Goal: Communication & Community: Answer question/provide support

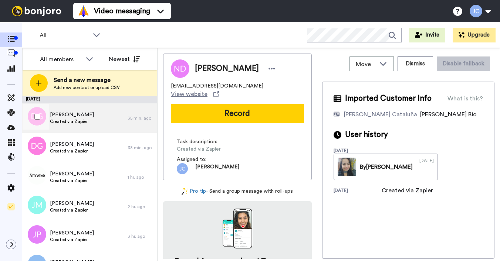
click at [77, 126] on div "[PERSON_NAME] Created via Zapier" at bounding box center [74, 119] width 105 height 30
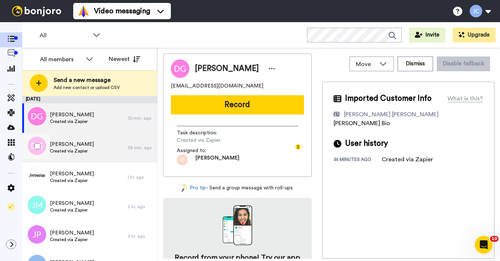
click at [75, 137] on div "[PERSON_NAME] Created via Zapier" at bounding box center [74, 148] width 105 height 30
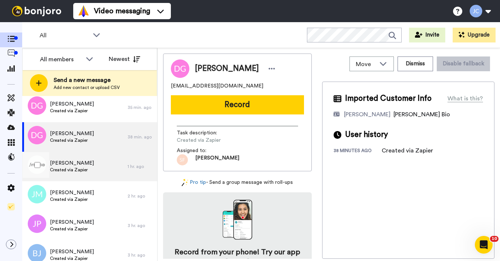
scroll to position [21, 0]
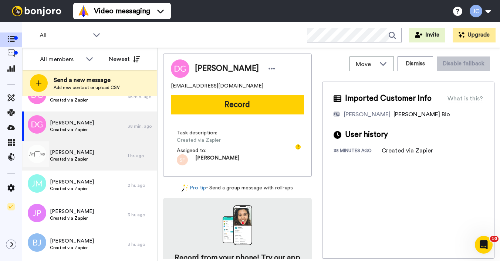
click at [80, 162] on span "Created via Zapier" at bounding box center [72, 159] width 44 height 6
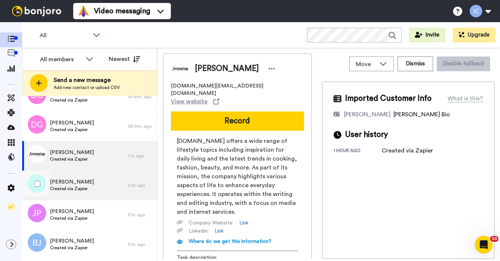
click at [81, 184] on span "James McCulloch" at bounding box center [72, 182] width 44 height 7
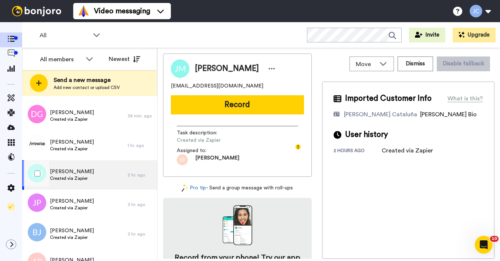
scroll to position [41, 0]
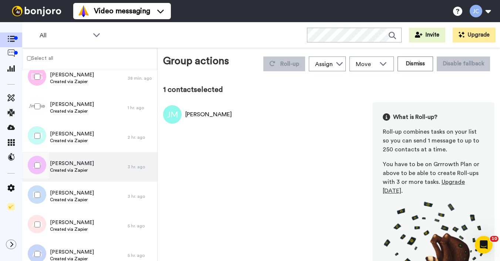
scroll to position [48, 0]
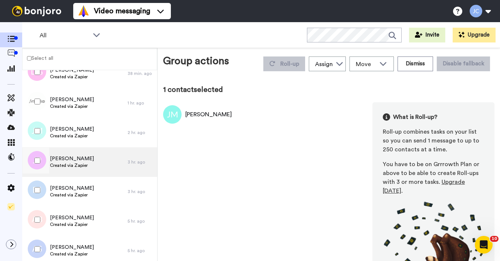
click at [80, 167] on span "Created via Zapier" at bounding box center [72, 166] width 44 height 6
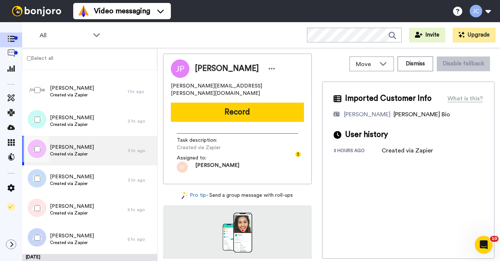
scroll to position [70, 0]
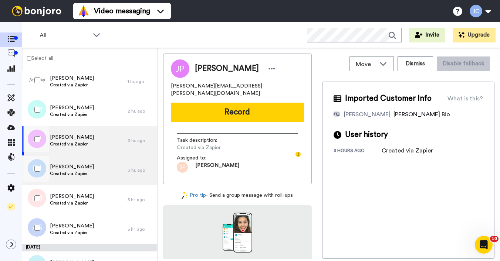
click at [81, 167] on span "Belinda Jones" at bounding box center [72, 166] width 44 height 7
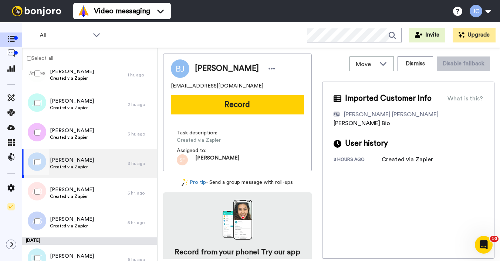
scroll to position [101, 0]
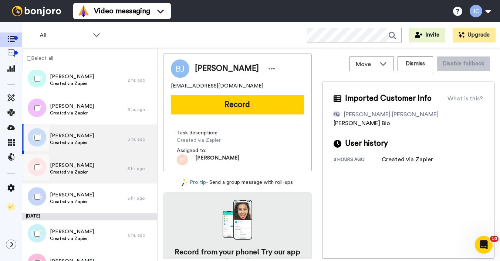
click at [81, 168] on span "Angela Baker" at bounding box center [72, 165] width 44 height 7
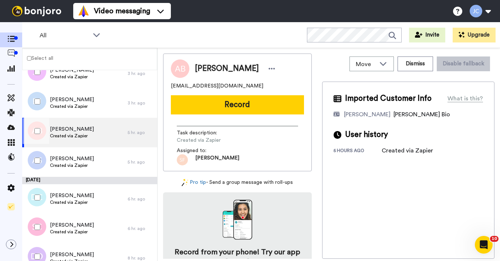
scroll to position [139, 0]
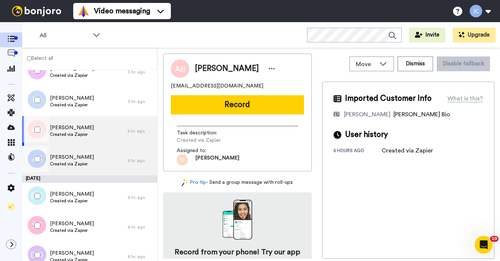
click at [83, 166] on span "Created via Zapier" at bounding box center [72, 164] width 44 height 6
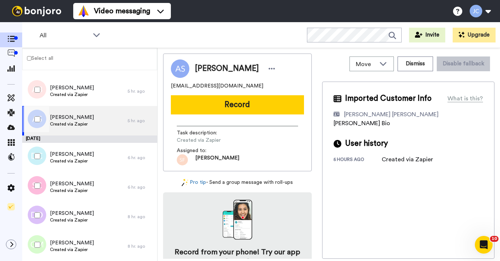
scroll to position [180, 0]
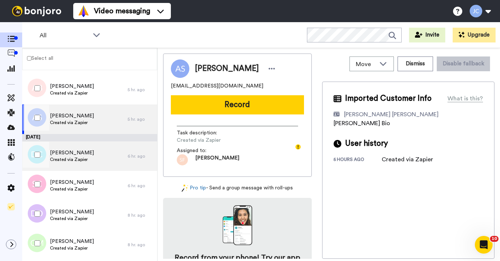
click at [82, 161] on span "Created via Zapier" at bounding box center [72, 160] width 44 height 6
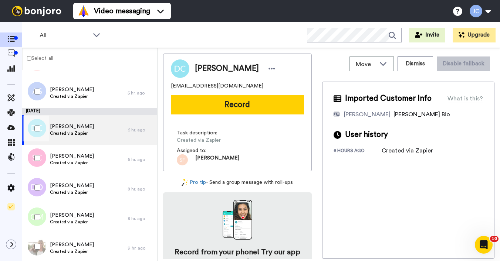
scroll to position [208, 0]
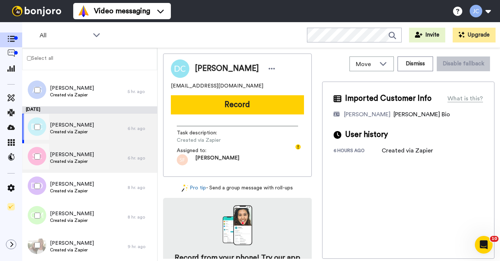
click at [82, 159] on span "Created via Zapier" at bounding box center [72, 162] width 44 height 6
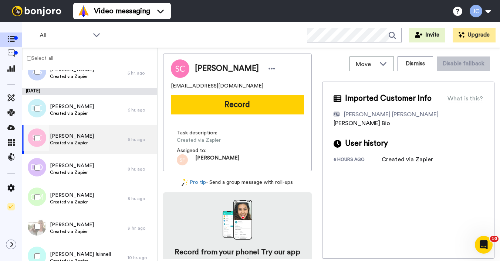
scroll to position [228, 0]
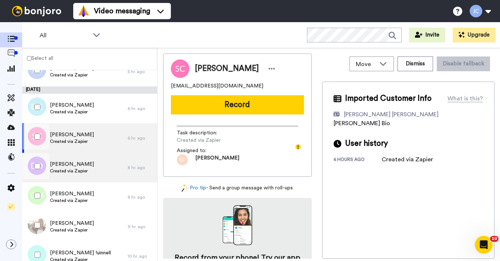
click at [84, 165] on span "Diyana Daniel" at bounding box center [72, 164] width 44 height 7
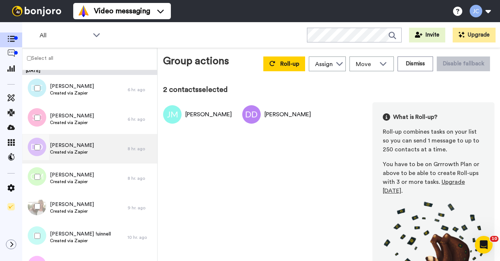
scroll to position [258, 0]
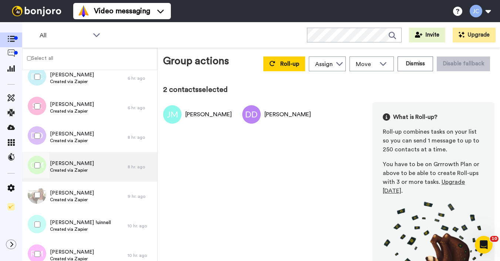
click at [73, 165] on span "Gloria Maestas" at bounding box center [72, 163] width 44 height 7
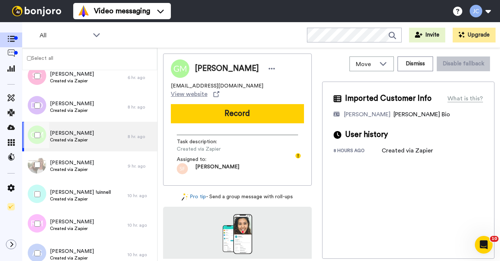
scroll to position [290, 0]
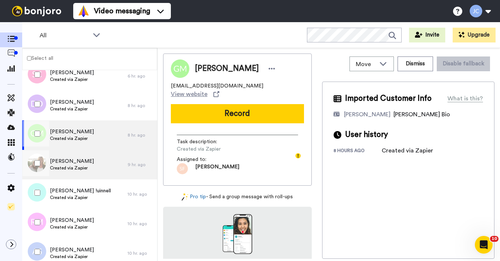
click at [74, 165] on span "Created via Zapier" at bounding box center [72, 168] width 44 height 6
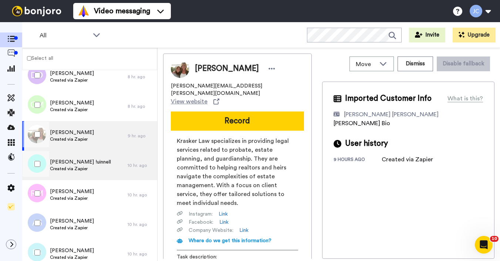
scroll to position [320, 0]
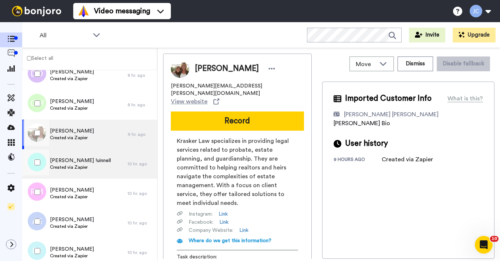
click at [74, 165] on span "Created via Zapier" at bounding box center [80, 168] width 61 height 6
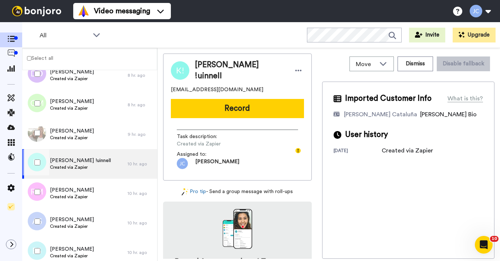
scroll to position [361, 0]
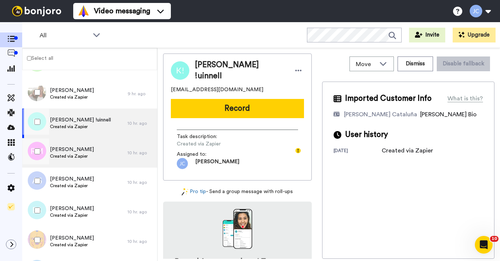
click at [75, 162] on div "Rose Meadley Created via Zapier" at bounding box center [74, 153] width 105 height 30
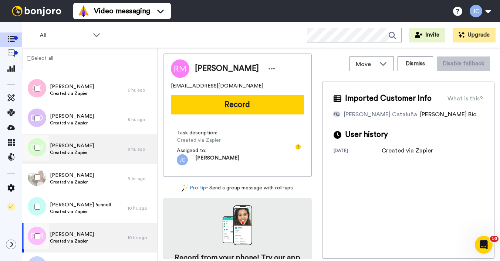
scroll to position [227, 0]
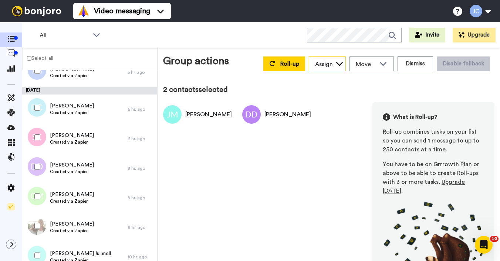
click at [322, 64] on div "Assign" at bounding box center [324, 64] width 18 height 9
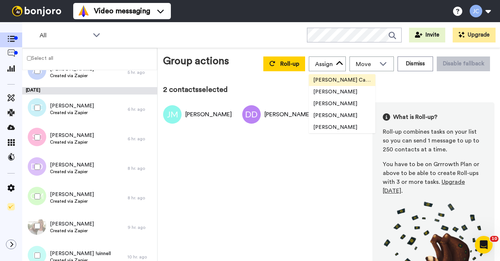
click at [327, 82] on span "[PERSON_NAME] Cataluña" at bounding box center [342, 80] width 67 height 7
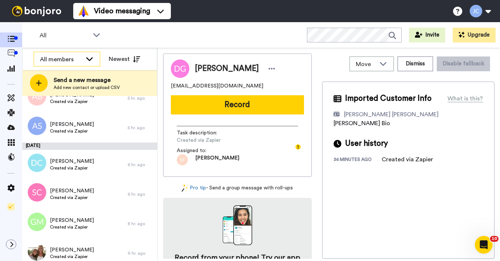
click at [77, 61] on div "All members" at bounding box center [61, 59] width 42 height 9
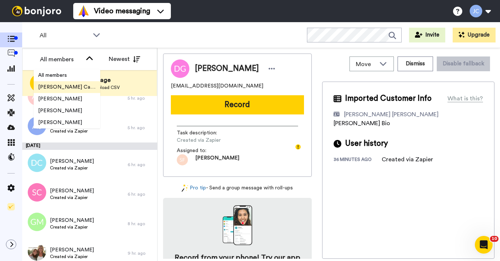
click at [68, 87] on span "[PERSON_NAME] Cataluña" at bounding box center [67, 87] width 67 height 7
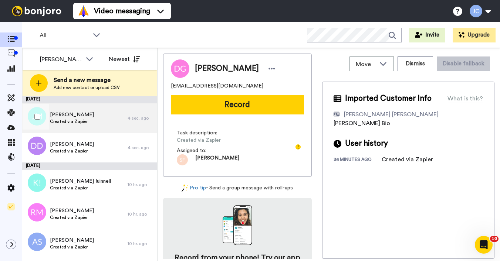
click at [79, 120] on span "Created via Zapier" at bounding box center [72, 122] width 44 height 6
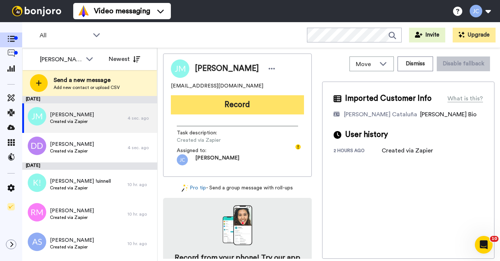
click at [239, 112] on button "Record" at bounding box center [237, 104] width 133 height 19
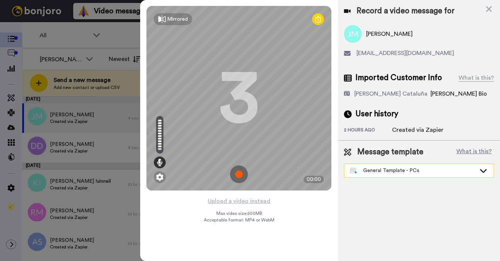
click at [412, 171] on div "General Template - PCs" at bounding box center [413, 170] width 126 height 7
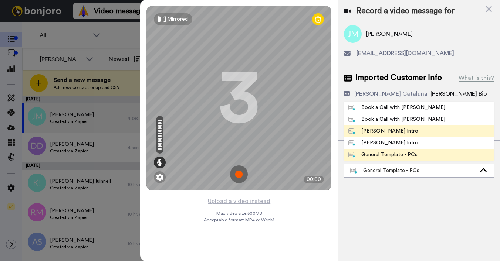
click at [394, 131] on div "[PERSON_NAME] Intro" at bounding box center [383, 131] width 70 height 7
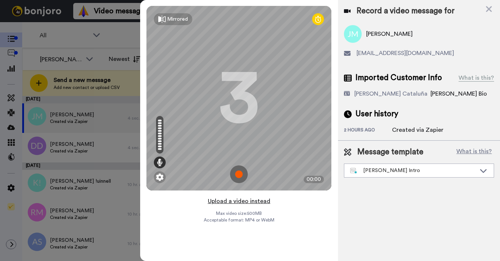
click at [255, 203] on button "Upload a video instead" at bounding box center [239, 202] width 67 height 10
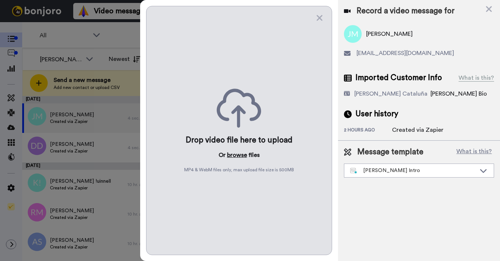
click at [234, 158] on button "browse" at bounding box center [237, 155] width 20 height 9
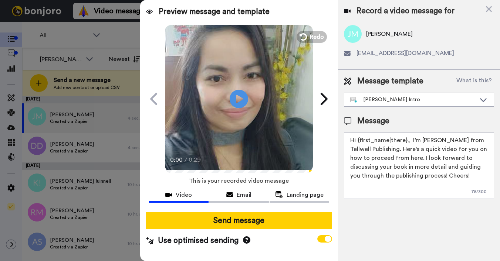
drag, startPoint x: 357, startPoint y: 140, endPoint x: 406, endPoint y: 141, distance: 48.4
click at [406, 141] on textarea "Hi {first_name|there}, I’m [PERSON_NAME] from Tellwell Publishing. Here's a qui…" at bounding box center [419, 166] width 150 height 67
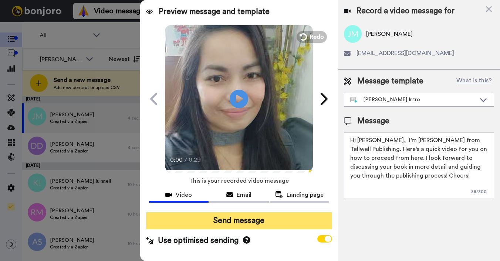
type textarea "Hi James, I’m Joe from Tellwell Publishing. Here's a quick video for you on how…"
click at [309, 225] on button "Send message" at bounding box center [239, 221] width 186 height 17
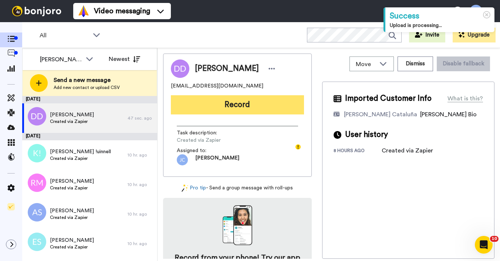
click at [259, 104] on button "Record" at bounding box center [237, 104] width 133 height 19
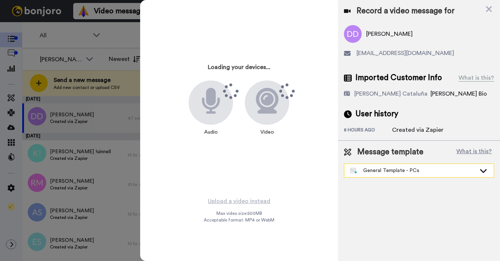
click at [396, 170] on div "General Template - PCs" at bounding box center [413, 170] width 126 height 7
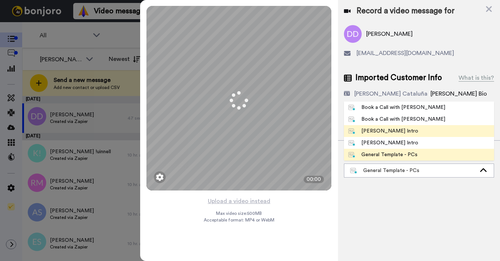
click at [384, 132] on div "[PERSON_NAME] Intro" at bounding box center [383, 131] width 70 height 7
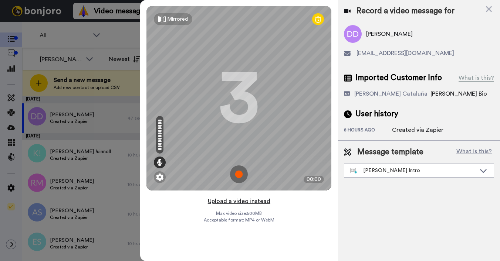
click at [244, 200] on button "Upload a video instead" at bounding box center [239, 202] width 67 height 10
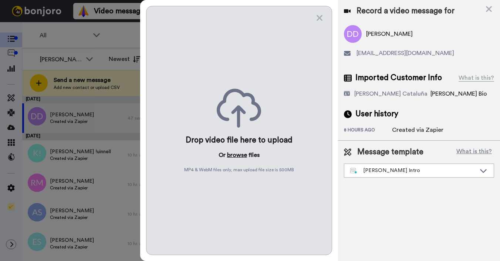
click at [240, 159] on button "browse" at bounding box center [237, 155] width 20 height 9
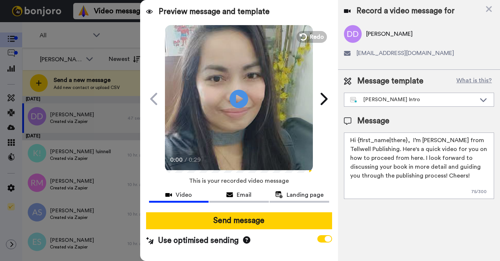
drag, startPoint x: 357, startPoint y: 140, endPoint x: 406, endPoint y: 140, distance: 48.8
click at [406, 140] on textarea "Hi {first_name|there}, I’m [PERSON_NAME] from Tellwell Publishing. Here's a qui…" at bounding box center [419, 166] width 150 height 67
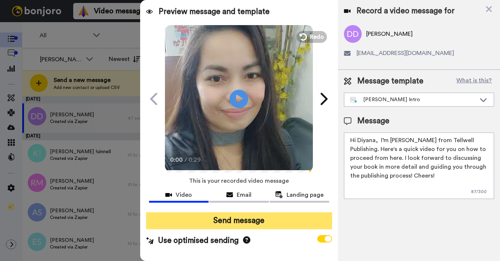
type textarea "Hi Diyana, I’m Joe from Tellwell Publishing. Here's a quick video for you on ho…"
click at [312, 219] on button "Send message" at bounding box center [239, 221] width 186 height 17
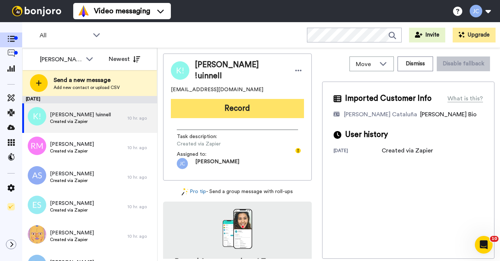
click at [226, 106] on button "Record" at bounding box center [237, 108] width 133 height 19
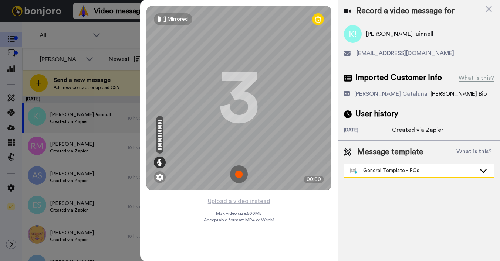
click at [392, 173] on div "General Template - PCs" at bounding box center [413, 170] width 126 height 7
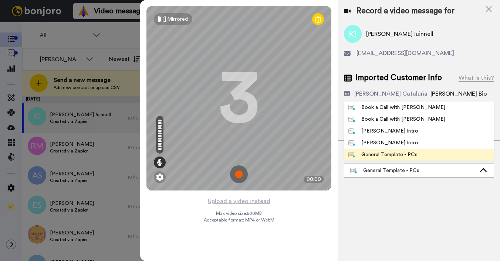
click at [389, 133] on div "[PERSON_NAME] Intro" at bounding box center [383, 131] width 70 height 7
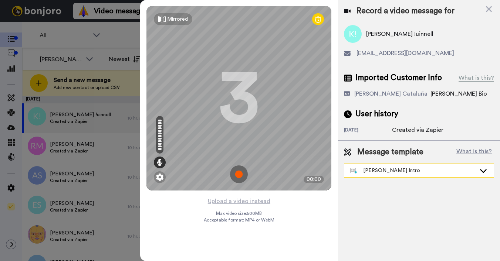
click at [390, 172] on div "[PERSON_NAME] Intro" at bounding box center [413, 170] width 126 height 7
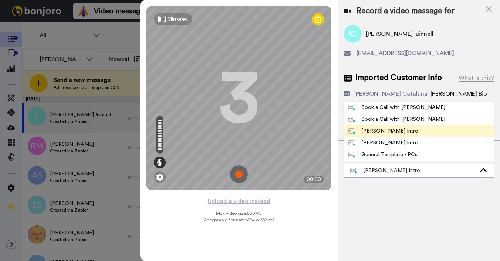
click at [384, 132] on div "[PERSON_NAME] Intro" at bounding box center [383, 131] width 70 height 7
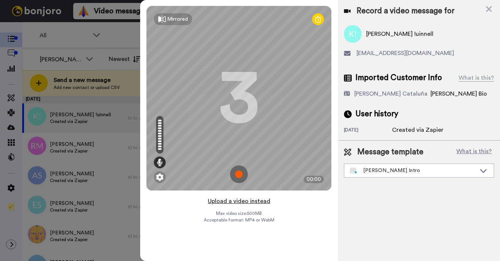
click at [231, 200] on button "Upload a video instead" at bounding box center [239, 202] width 67 height 10
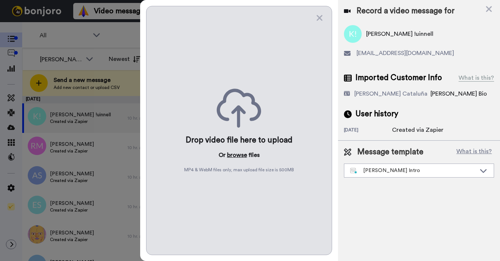
click at [233, 155] on button "browse" at bounding box center [237, 155] width 20 height 9
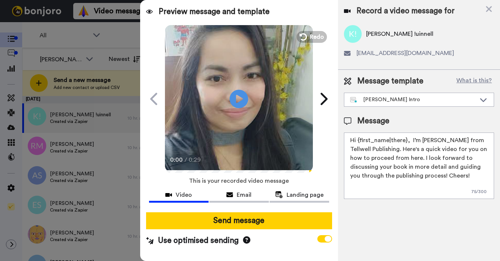
drag, startPoint x: 357, startPoint y: 141, endPoint x: 407, endPoint y: 141, distance: 49.2
click at [407, 141] on textarea "Hi {first_name|there}, I’m [PERSON_NAME] from Tellwell Publishing. Here's a qui…" at bounding box center [419, 166] width 150 height 67
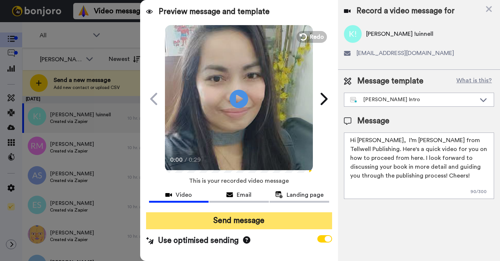
type textarea "Hi Ken, I’m Joe from Tellwell Publishing. Here's a quick video for you on how t…"
click at [272, 221] on button "Send message" at bounding box center [239, 221] width 186 height 17
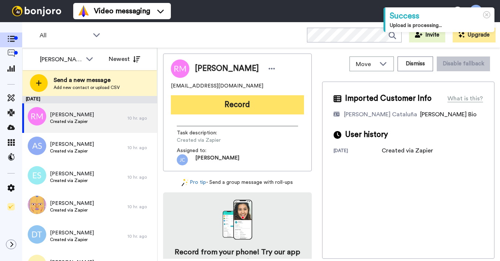
click at [209, 108] on button "Record" at bounding box center [237, 104] width 133 height 19
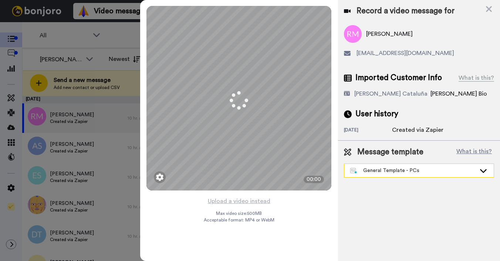
click at [377, 170] on div "General Template - PCs" at bounding box center [413, 170] width 126 height 7
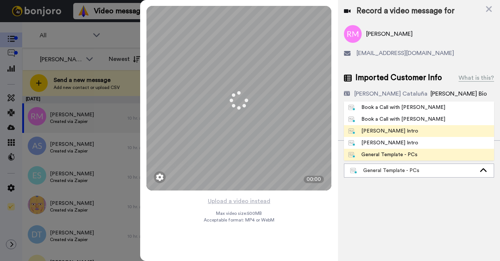
click at [374, 134] on div "[PERSON_NAME] Intro" at bounding box center [383, 131] width 70 height 7
click at [376, 132] on div "Record a video message for Rose Meadley rosemeadley91@gmail.com Imported Custom…" at bounding box center [419, 130] width 162 height 261
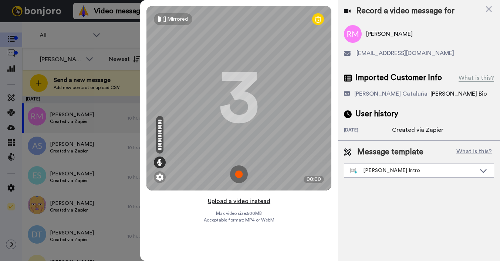
click at [223, 200] on button "Upload a video instead" at bounding box center [239, 202] width 67 height 10
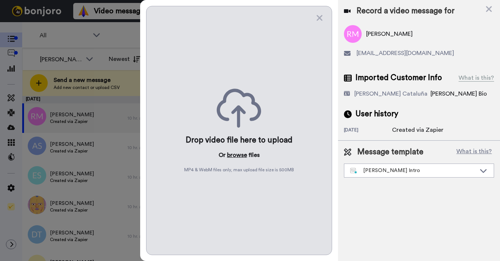
click at [235, 154] on button "browse" at bounding box center [237, 155] width 20 height 9
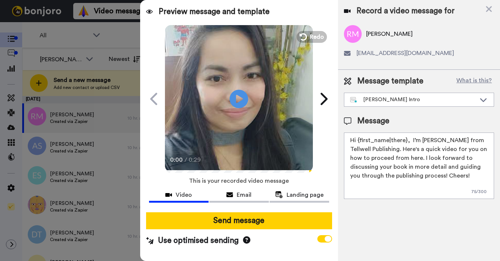
drag, startPoint x: 357, startPoint y: 140, endPoint x: 407, endPoint y: 140, distance: 49.2
click at [407, 140] on textarea "Hi {first_name|there}, I’m [PERSON_NAME] from Tellwell Publishing. Here's a qui…" at bounding box center [419, 166] width 150 height 67
click at [407, 144] on textarea "Hi {first_name|there}, I’m [PERSON_NAME] from Tellwell Publishing. Here's a qui…" at bounding box center [419, 166] width 150 height 67
click at [406, 140] on textarea "Hi {first_name|there}, I’m [PERSON_NAME] from Tellwell Publishing. Here's a qui…" at bounding box center [419, 166] width 150 height 67
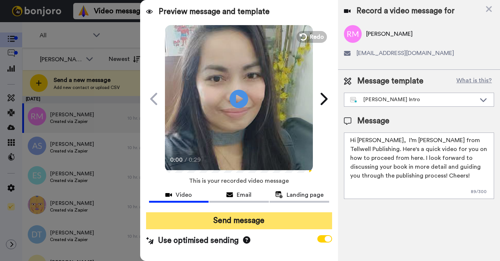
type textarea "Hi Rose, I’m Joe from Tellwell Publishing. Here's a quick video for you on how …"
click at [319, 217] on button "Send message" at bounding box center [239, 221] width 186 height 17
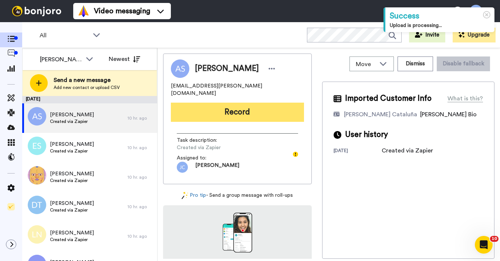
click at [301, 113] on button "Record" at bounding box center [237, 112] width 133 height 19
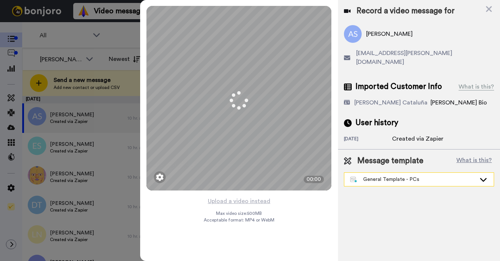
click at [378, 176] on div "General Template - PCs" at bounding box center [413, 179] width 126 height 7
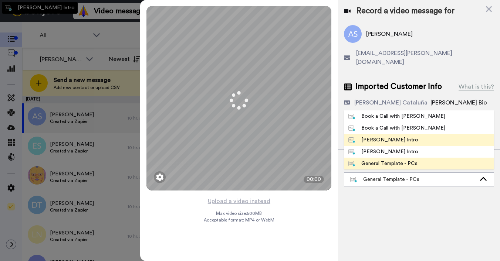
click at [380, 136] on div "[PERSON_NAME] Intro" at bounding box center [383, 139] width 70 height 7
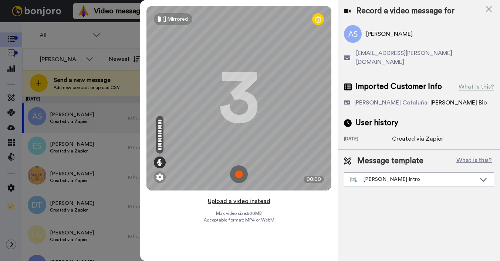
click at [255, 204] on button "Upload a video instead" at bounding box center [239, 202] width 67 height 10
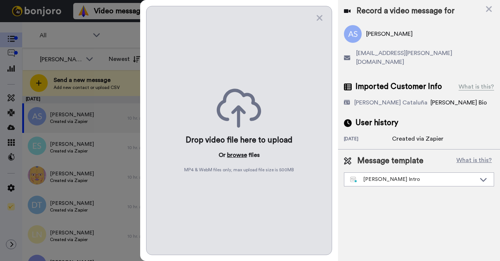
click at [243, 159] on button "browse" at bounding box center [237, 155] width 20 height 9
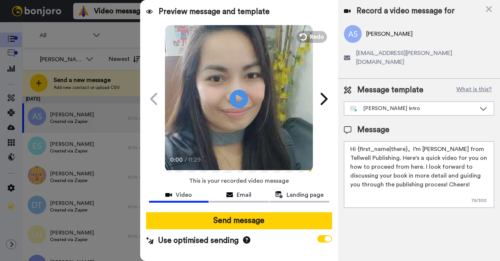
drag, startPoint x: 357, startPoint y: 143, endPoint x: 406, endPoint y: 141, distance: 48.5
click at [406, 142] on textarea "Hi {first_name|there}, I’m [PERSON_NAME] from Tellwell Publishing. Here's a qui…" at bounding box center [419, 175] width 150 height 67
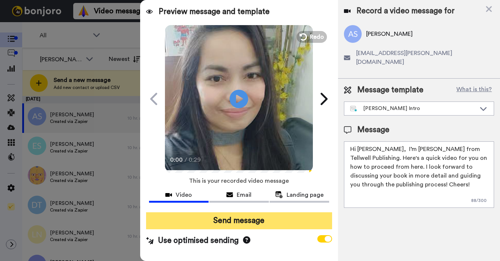
type textarea "Hi Alena, I’m Joe from Tellwell Publishing. Here's a quick video for you on how…"
click at [325, 215] on button "Send message" at bounding box center [239, 221] width 186 height 17
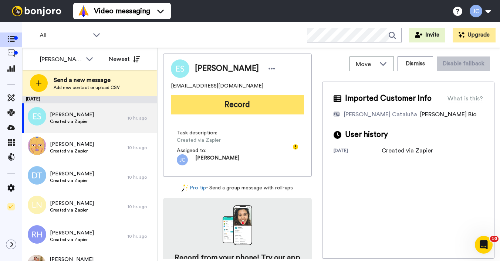
click at [230, 108] on button "Record" at bounding box center [237, 104] width 133 height 19
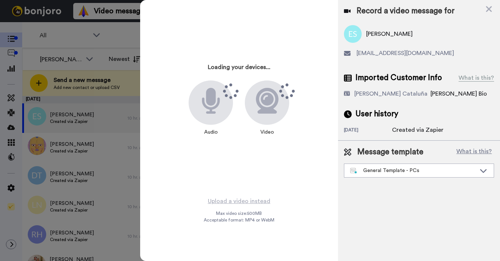
click at [396, 170] on div "General Template - PCs" at bounding box center [413, 170] width 126 height 7
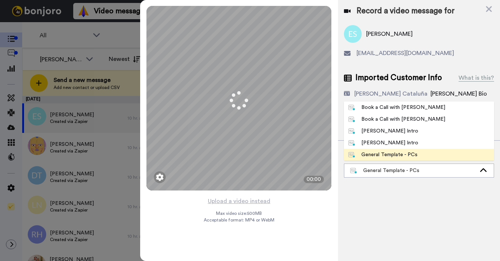
drag, startPoint x: 364, startPoint y: 135, endPoint x: 366, endPoint y: 131, distance: 4.3
click at [364, 135] on div "[PERSON_NAME] Intro" at bounding box center [383, 131] width 70 height 7
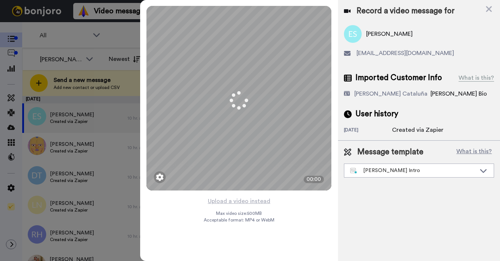
click at [366, 131] on div "[DATE]" at bounding box center [368, 130] width 48 height 7
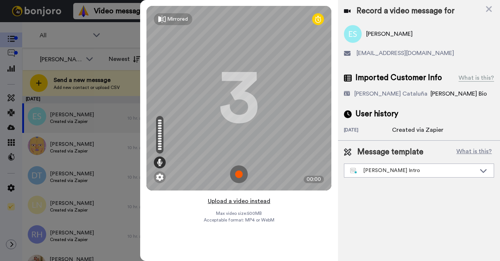
click at [237, 202] on button "Upload a video instead" at bounding box center [239, 202] width 67 height 10
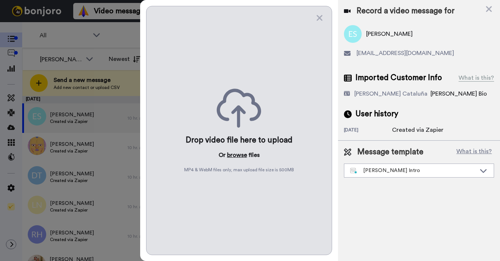
click at [235, 155] on button "browse" at bounding box center [237, 155] width 20 height 9
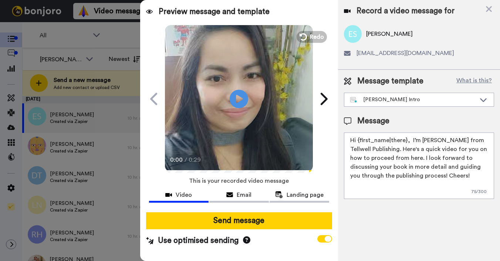
drag, startPoint x: 358, startPoint y: 140, endPoint x: 406, endPoint y: 138, distance: 47.4
click at [406, 138] on textarea "Hi {first_name|there}, I’m [PERSON_NAME] from Tellwell Publishing. Here's a qui…" at bounding box center [419, 166] width 150 height 67
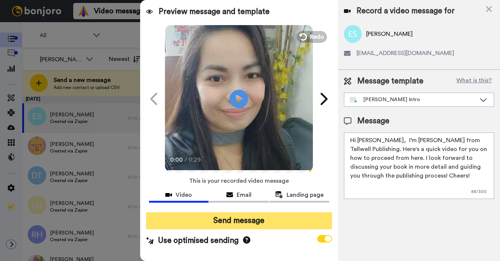
type textarea "Hi Erica, I’m Joe from Tellwell Publishing. Here's a quick video for you on how…"
click at [289, 223] on button "Send message" at bounding box center [239, 221] width 186 height 17
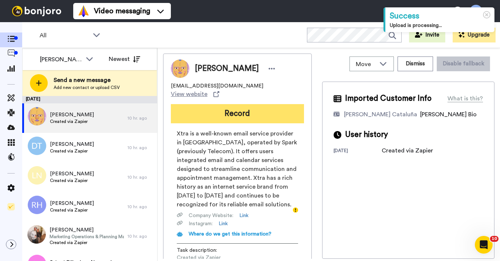
click at [238, 112] on button "Record" at bounding box center [237, 113] width 133 height 19
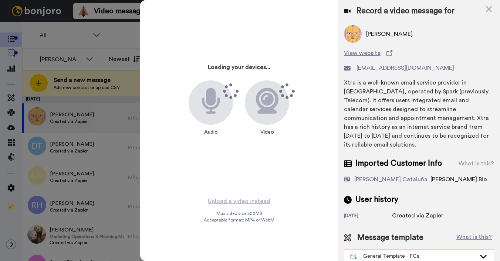
click at [452, 253] on div "General Template - PCs" at bounding box center [413, 256] width 126 height 7
click at [400, 253] on div "General Template - PCs" at bounding box center [413, 256] width 126 height 7
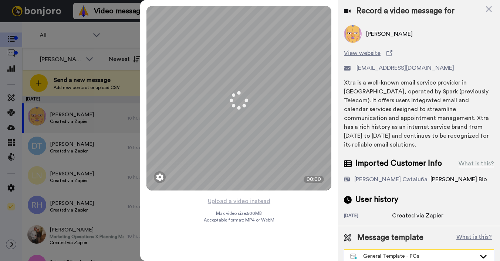
click at [385, 253] on div "General Template - PCs" at bounding box center [413, 256] width 126 height 7
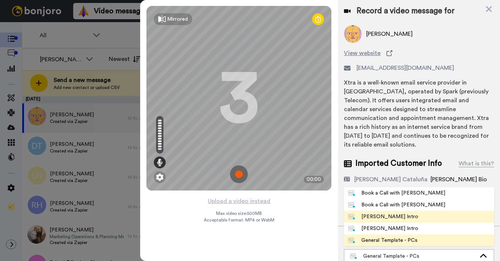
click at [386, 213] on div "[PERSON_NAME] Intro" at bounding box center [383, 216] width 70 height 7
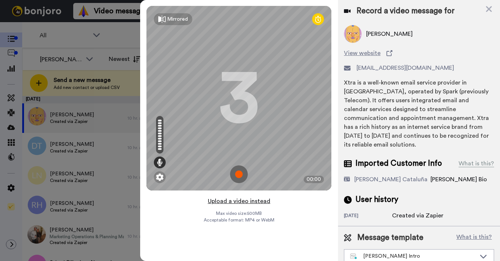
click at [239, 201] on button "Upload a video instead" at bounding box center [239, 202] width 67 height 10
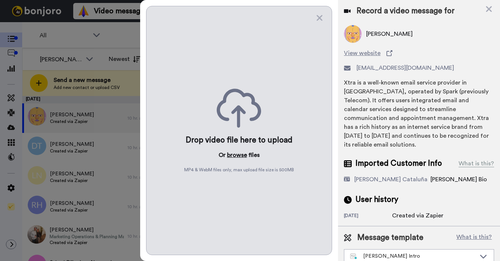
click at [234, 154] on button "browse" at bounding box center [237, 155] width 20 height 9
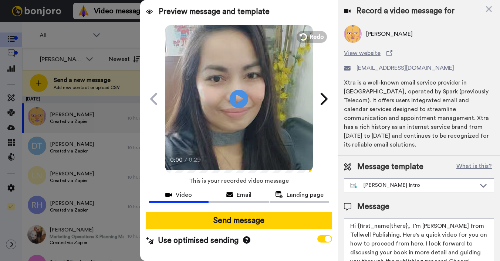
drag, startPoint x: 358, startPoint y: 226, endPoint x: 405, endPoint y: 225, distance: 47.0
click at [405, 225] on textarea "Hi {first_name|there}, I’m [PERSON_NAME] from Tellwell Publishing. Here's a qui…" at bounding box center [419, 251] width 150 height 67
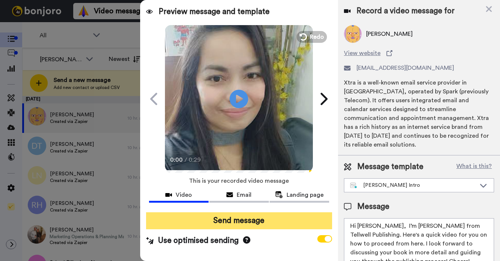
type textarea "Hi Gerald, I’m Joe from Tellwell Publishing. Here's a quick video for you on ho…"
click at [309, 222] on button "Send message" at bounding box center [239, 221] width 186 height 17
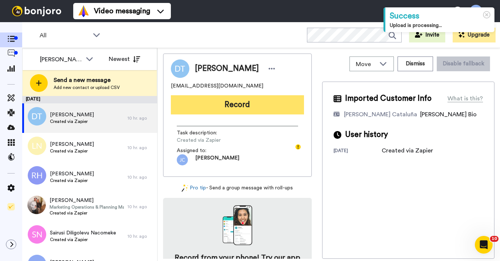
click at [257, 103] on button "Record" at bounding box center [237, 104] width 133 height 19
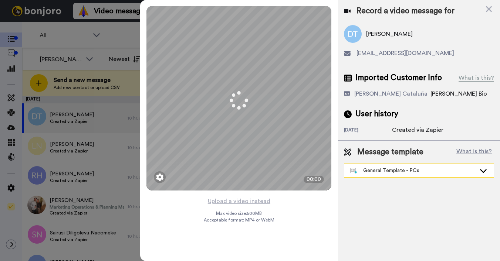
click at [386, 174] on div "General Template - PCs" at bounding box center [418, 170] width 149 height 13
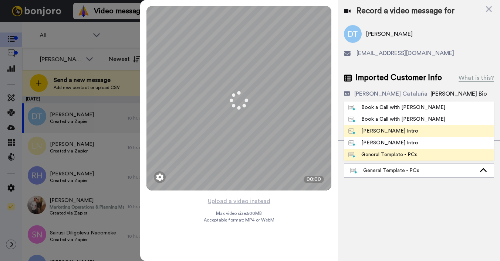
click at [365, 133] on div "[PERSON_NAME] Intro" at bounding box center [383, 131] width 70 height 7
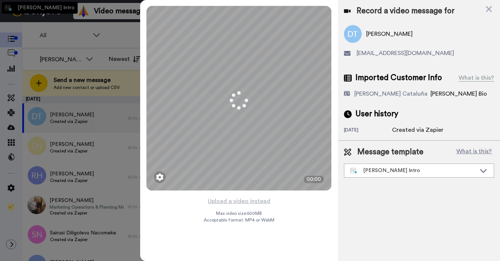
click at [369, 132] on div "[DATE]" at bounding box center [368, 130] width 48 height 7
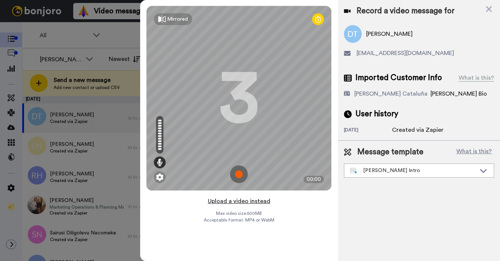
click at [248, 206] on button "Upload a video instead" at bounding box center [239, 202] width 67 height 10
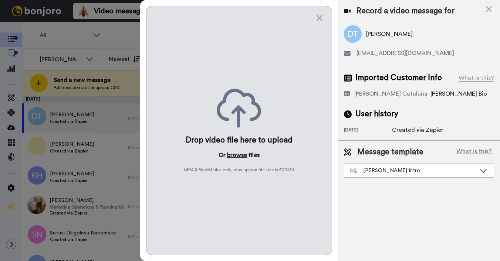
click at [237, 152] on button "browse" at bounding box center [237, 155] width 20 height 9
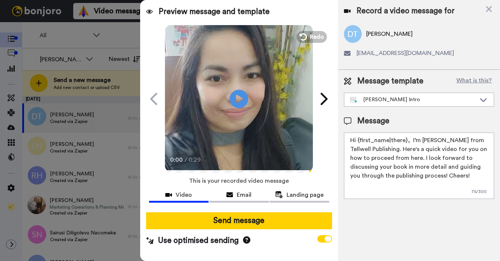
drag, startPoint x: 358, startPoint y: 140, endPoint x: 406, endPoint y: 141, distance: 47.7
click at [406, 141] on textarea "Hi {first_name|there}, I’m [PERSON_NAME] from Tellwell Publishing. Here's a qui…" at bounding box center [419, 166] width 150 height 67
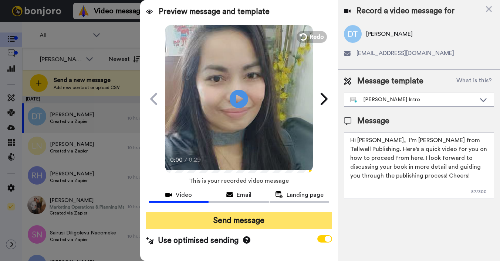
type textarea "Hi Damian, I’m Joe from Tellwell Publishing. Here's a quick video for you on ho…"
click at [305, 214] on button "Send message" at bounding box center [239, 221] width 186 height 17
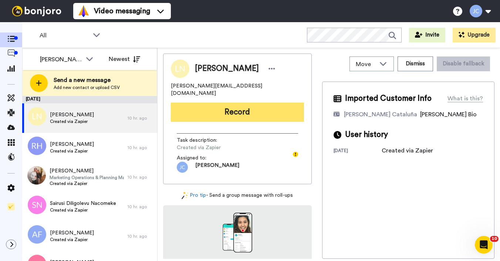
click at [237, 106] on button "Record" at bounding box center [237, 112] width 133 height 19
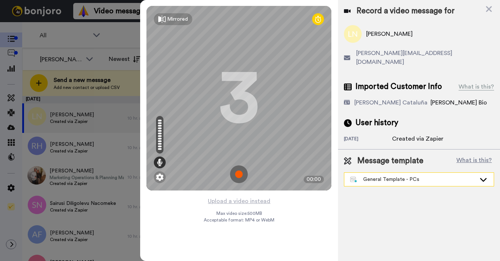
click at [393, 177] on div "General Template - PCs" at bounding box center [418, 179] width 149 height 13
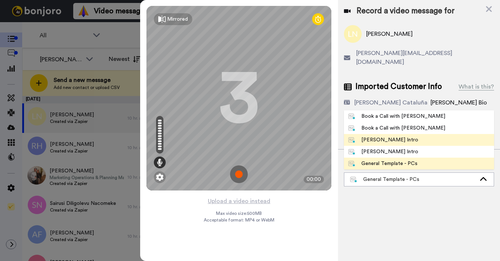
click at [383, 136] on div "[PERSON_NAME] Intro" at bounding box center [383, 139] width 70 height 7
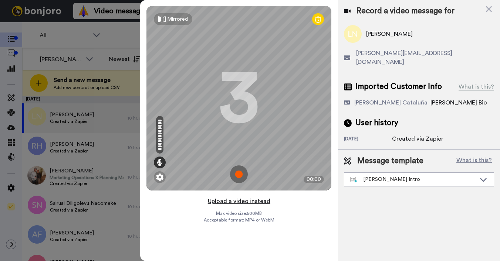
click at [233, 201] on button "Upload a video instead" at bounding box center [239, 202] width 67 height 10
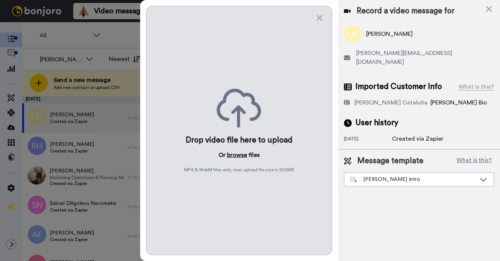
click at [239, 154] on button "browse" at bounding box center [237, 155] width 20 height 9
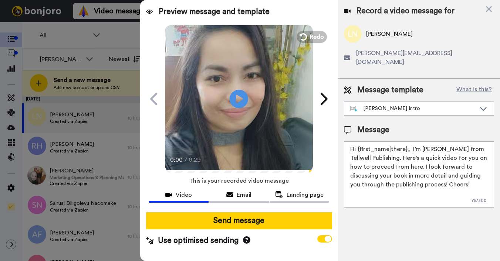
drag, startPoint x: 357, startPoint y: 142, endPoint x: 406, endPoint y: 141, distance: 49.2
click at [406, 142] on textarea "Hi {first_name|there}, I’m [PERSON_NAME] from Tellwell Publishing. Here's a qui…" at bounding box center [419, 175] width 150 height 67
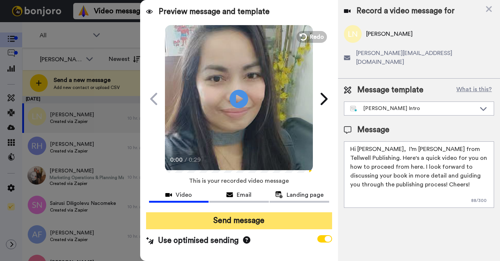
type textarea "Hi [PERSON_NAME], I’m [PERSON_NAME] from Tellwell Publishing. Here's a quick vi…"
click at [301, 215] on button "Send message" at bounding box center [239, 221] width 186 height 17
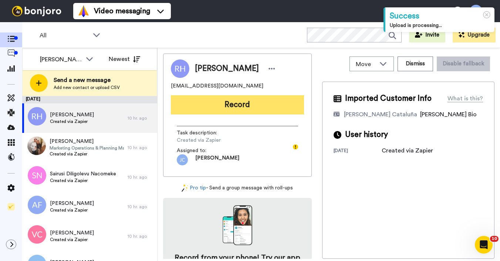
click at [231, 102] on button "Record" at bounding box center [237, 104] width 133 height 19
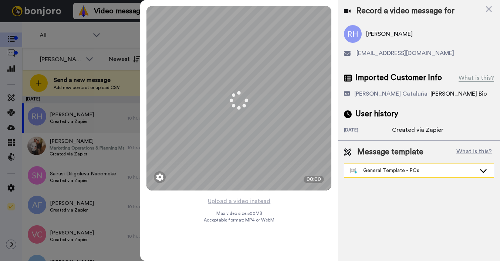
click at [381, 170] on div "General Template - PCs" at bounding box center [413, 170] width 126 height 7
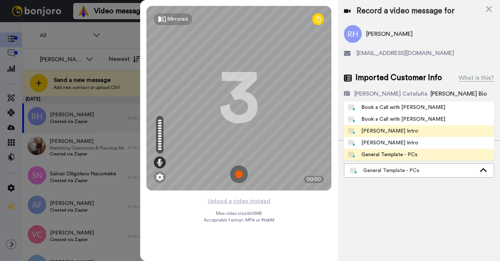
click at [376, 131] on div "[PERSON_NAME] Intro" at bounding box center [383, 131] width 70 height 7
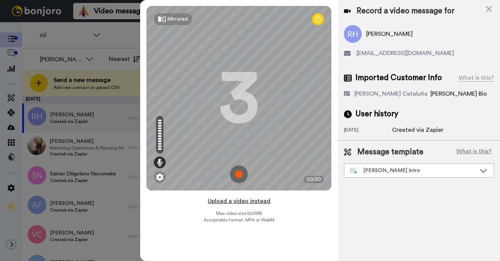
click at [232, 201] on button "Upload a video instead" at bounding box center [239, 202] width 67 height 10
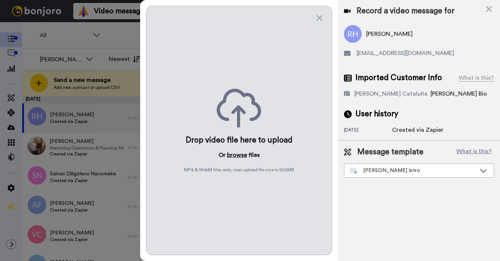
click at [235, 153] on button "browse" at bounding box center [237, 155] width 20 height 9
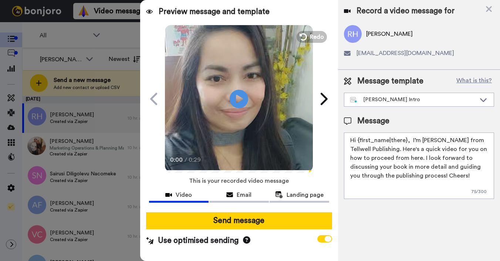
drag, startPoint x: 358, startPoint y: 139, endPoint x: 406, endPoint y: 139, distance: 47.7
click at [406, 139] on textarea "Hi {first_name|there}, I’m [PERSON_NAME] from Tellwell Publishing. Here's a qui…" at bounding box center [419, 166] width 150 height 67
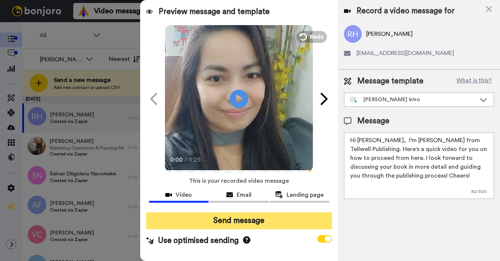
type textarea "Hi Richie Hunt, I’m Joe from Tellwell Publishing. Here's a quick video for you …"
click at [200, 223] on button "Send message" at bounding box center [239, 221] width 186 height 17
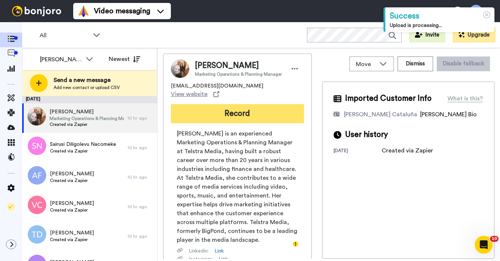
click at [204, 106] on button "Record" at bounding box center [237, 113] width 133 height 19
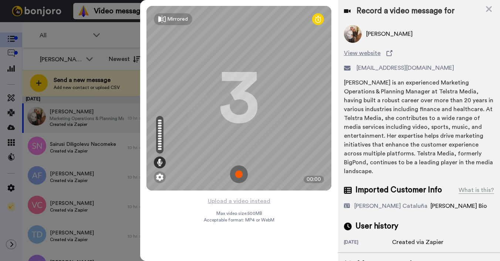
scroll to position [35, 0]
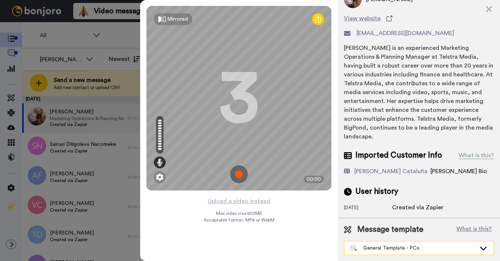
click at [379, 246] on div "General Template - PCs" at bounding box center [413, 248] width 126 height 7
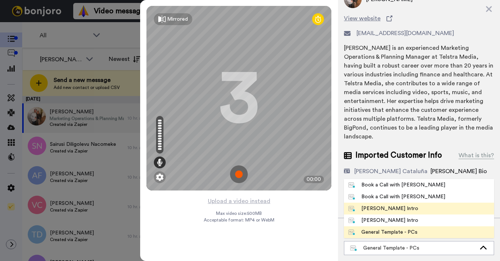
click at [378, 207] on div "[PERSON_NAME] Intro" at bounding box center [383, 208] width 70 height 7
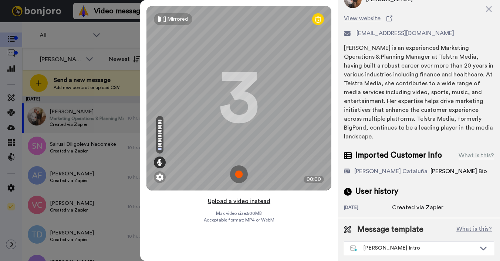
click at [244, 203] on button "Upload a video instead" at bounding box center [239, 202] width 67 height 10
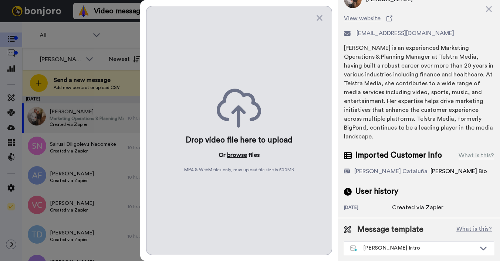
click at [234, 156] on button "browse" at bounding box center [237, 155] width 20 height 9
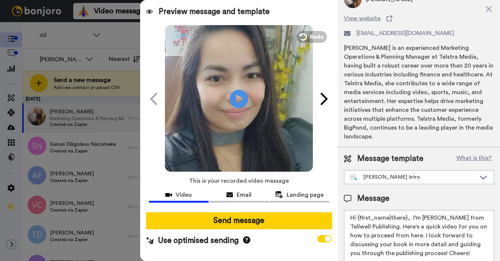
scroll to position [0, 0]
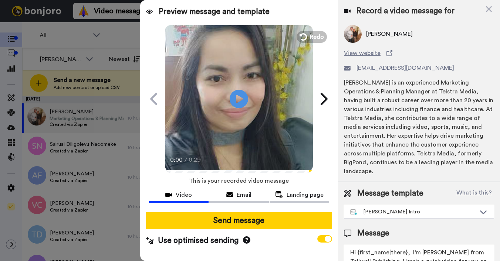
drag, startPoint x: 358, startPoint y: 253, endPoint x: 407, endPoint y: 255, distance: 49.2
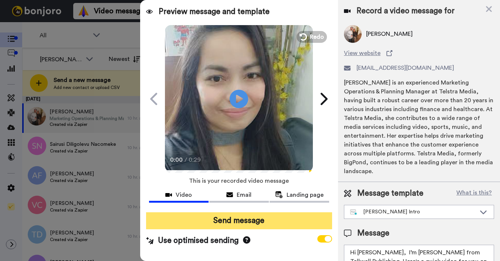
type textarea "Hi Katie, I’m Joe from Tellwell Publishing. Here's a quick video for you on how…"
click at [282, 226] on button "Send message" at bounding box center [239, 221] width 186 height 17
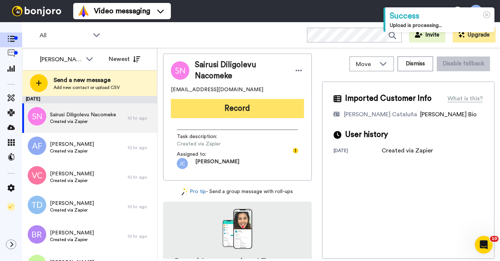
click at [268, 110] on button "Record" at bounding box center [237, 108] width 133 height 19
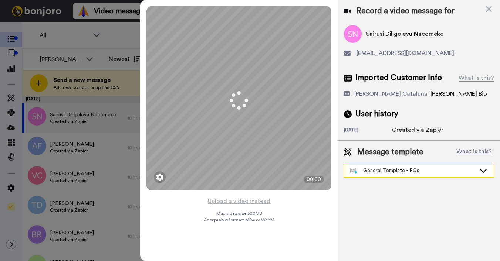
click at [392, 168] on div "General Template - PCs" at bounding box center [413, 170] width 126 height 7
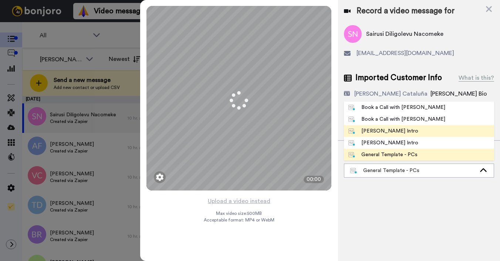
click at [362, 132] on div "[PERSON_NAME] Intro" at bounding box center [383, 131] width 70 height 7
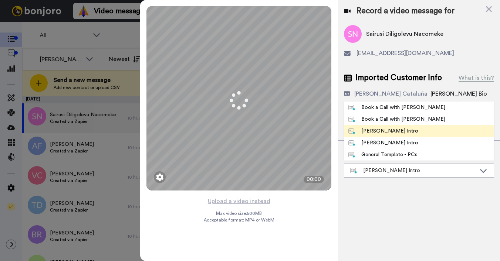
click at [362, 132] on div "[PERSON_NAME] Intro" at bounding box center [383, 131] width 70 height 7
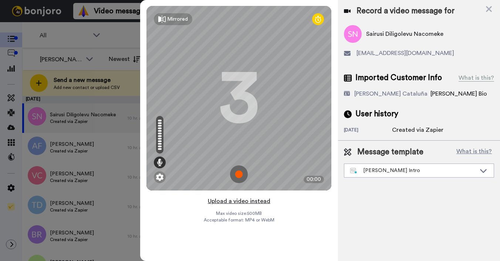
click at [251, 201] on button "Upload a video instead" at bounding box center [239, 202] width 67 height 10
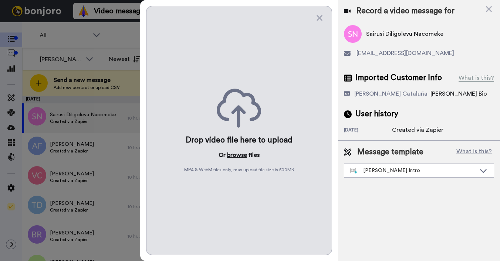
click at [240, 155] on button "browse" at bounding box center [237, 155] width 20 height 9
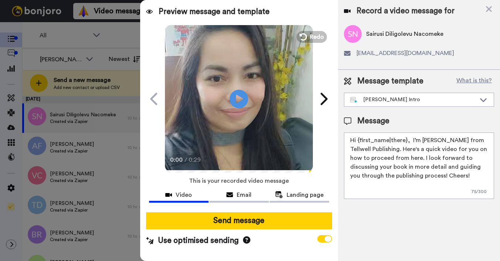
drag, startPoint x: 357, startPoint y: 142, endPoint x: 405, endPoint y: 139, distance: 48.2
click at [405, 139] on textarea "Hi {first_name|there}, I’m [PERSON_NAME] from Tellwell Publishing. Here's a qui…" at bounding box center [419, 166] width 150 height 67
type textarea "Hi Sairusi, I’m Joe from Tellwell Publishing. Here's a quick video for you on h…"
click at [273, 234] on div "Send message Use optimised sending" at bounding box center [239, 230] width 198 height 46
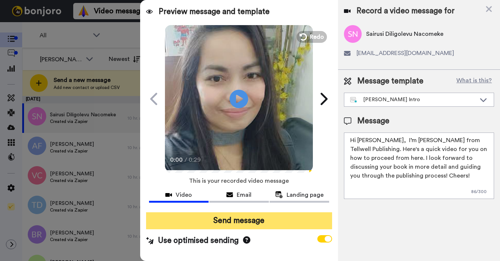
click at [276, 221] on button "Send message" at bounding box center [239, 221] width 186 height 17
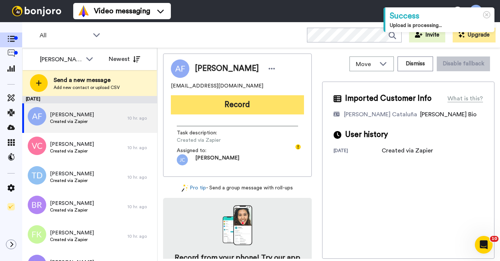
click at [271, 102] on button "Record" at bounding box center [237, 104] width 133 height 19
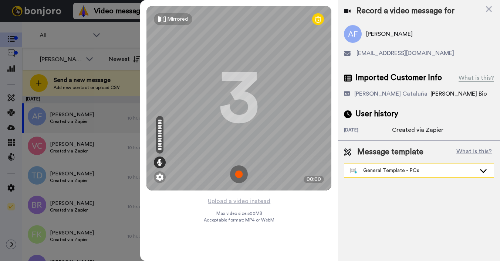
click at [375, 171] on div "General Template - PCs" at bounding box center [413, 170] width 126 height 7
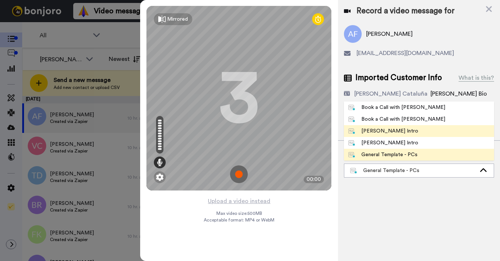
click at [378, 133] on div "[PERSON_NAME] Intro" at bounding box center [383, 131] width 70 height 7
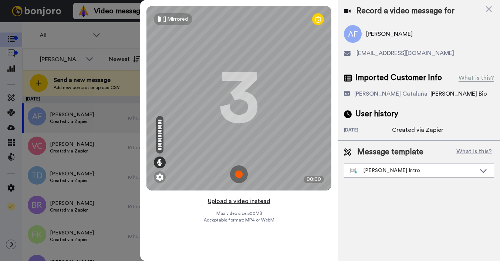
click at [219, 203] on button "Upload a video instead" at bounding box center [239, 202] width 67 height 10
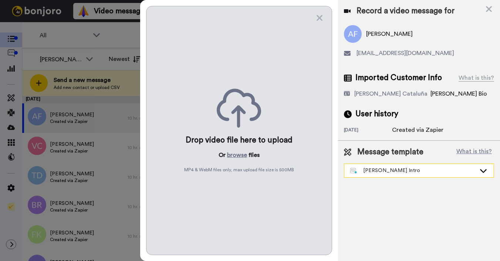
click at [386, 170] on div "[PERSON_NAME] Intro" at bounding box center [413, 170] width 126 height 7
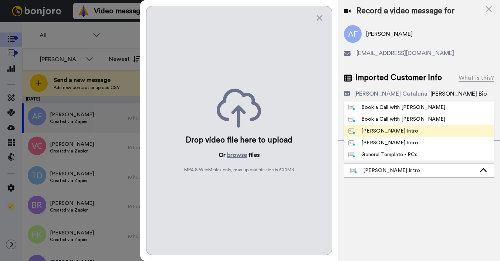
click at [376, 131] on div "[PERSON_NAME] Intro" at bounding box center [383, 131] width 70 height 7
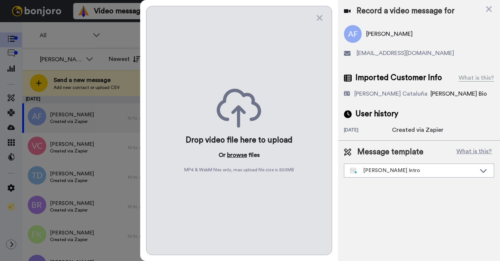
click at [233, 153] on button "browse" at bounding box center [237, 155] width 20 height 9
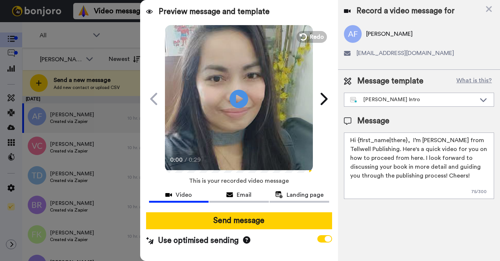
drag, startPoint x: 357, startPoint y: 141, endPoint x: 406, endPoint y: 140, distance: 48.4
click at [406, 140] on textarea "Hi {first_name|there}, I’m [PERSON_NAME] from Tellwell Publishing. Here's a qui…" at bounding box center [419, 166] width 150 height 67
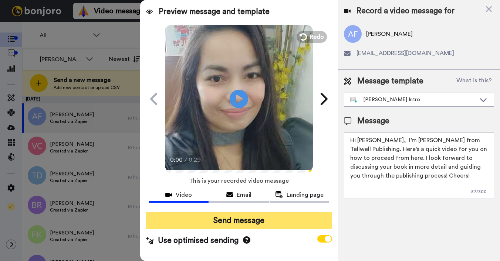
type textarea "Hi Ashlee, I’m Joe from Tellwell Publishing. Here's a quick video for you on ho…"
click at [271, 221] on button "Send message" at bounding box center [239, 221] width 186 height 17
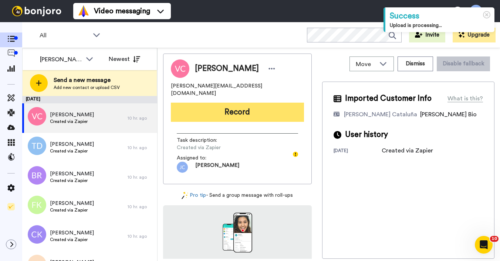
click at [260, 104] on button "Record" at bounding box center [237, 112] width 133 height 19
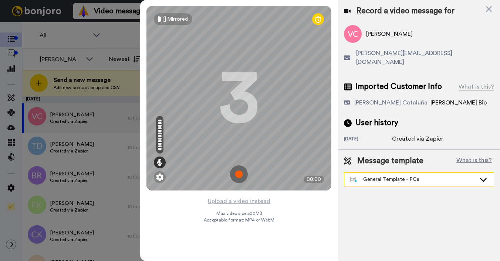
click at [375, 176] on div "General Template - PCs" at bounding box center [413, 179] width 126 height 7
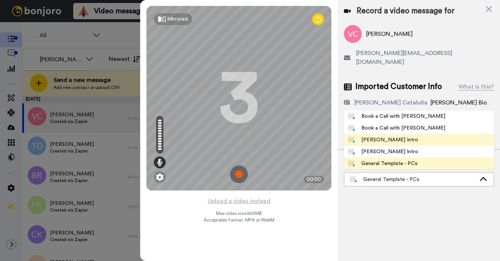
click at [377, 136] on div "[PERSON_NAME] Intro" at bounding box center [383, 139] width 70 height 7
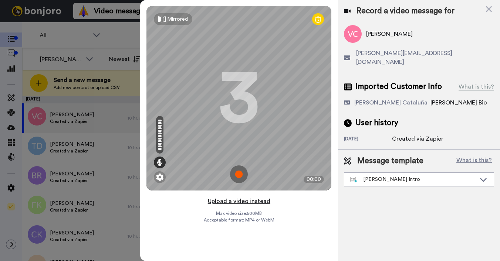
click at [238, 202] on button "Upload a video instead" at bounding box center [239, 202] width 67 height 10
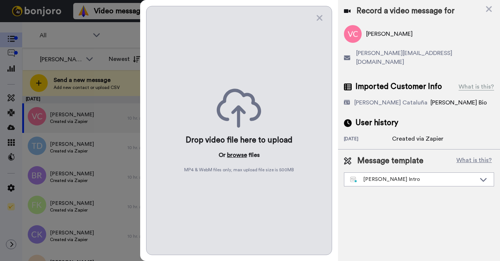
click at [233, 154] on button "browse" at bounding box center [237, 155] width 20 height 9
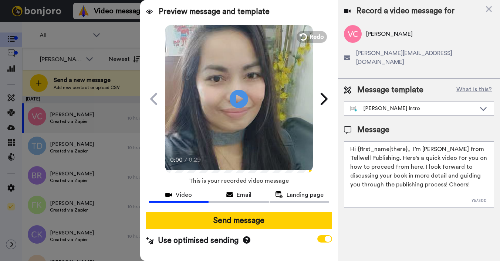
drag, startPoint x: 358, startPoint y: 141, endPoint x: 406, endPoint y: 139, distance: 48.5
click at [406, 142] on textarea "Hi {first_name|there}, I’m [PERSON_NAME] from Tellwell Publishing. Here's a qui…" at bounding box center [419, 175] width 150 height 67
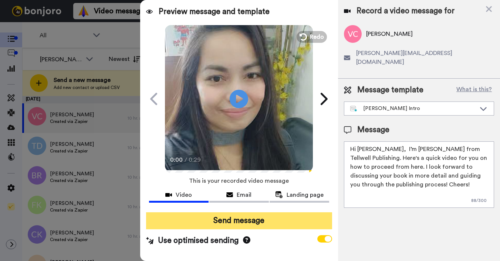
type textarea "Hi Vicky, I’m Joe from Tellwell Publishing. Here's a quick video for you on how…"
click at [269, 218] on button "Send message" at bounding box center [239, 221] width 186 height 17
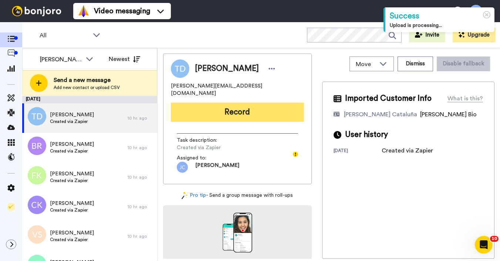
click at [241, 107] on button "Record" at bounding box center [237, 112] width 133 height 19
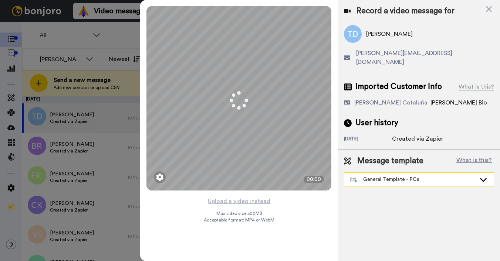
click at [386, 176] on div "General Template - PCs" at bounding box center [413, 179] width 126 height 7
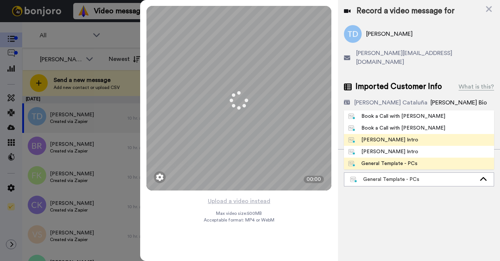
click at [376, 136] on div "[PERSON_NAME] Intro" at bounding box center [383, 139] width 70 height 7
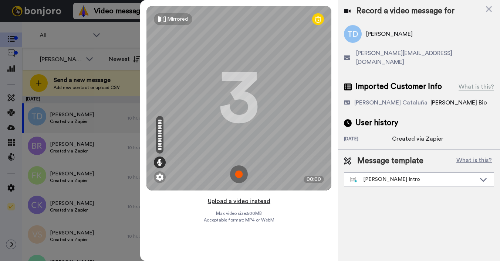
click at [235, 200] on button "Upload a video instead" at bounding box center [239, 202] width 67 height 10
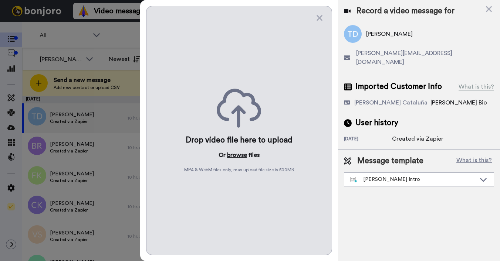
click at [237, 155] on button "browse" at bounding box center [237, 155] width 20 height 9
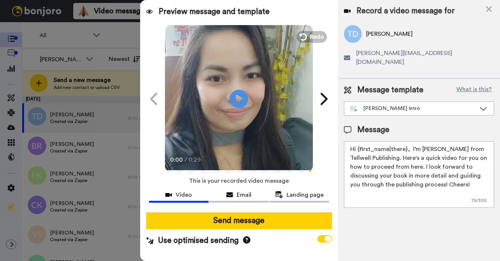
drag, startPoint x: 359, startPoint y: 141, endPoint x: 405, endPoint y: 140, distance: 46.6
click at [405, 142] on textarea "Hi {first_name|there}, I’m [PERSON_NAME] from Tellwell Publishing. Here's a qui…" at bounding box center [419, 175] width 150 height 67
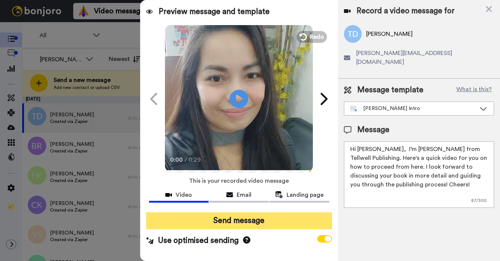
type textarea "Hi Taylor, I’m Joe from Tellwell Publishing. Here's a quick video for you on ho…"
click at [282, 216] on button "Send message" at bounding box center [239, 221] width 186 height 17
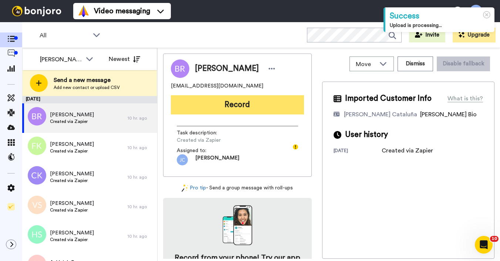
click at [246, 104] on button "Record" at bounding box center [237, 104] width 133 height 19
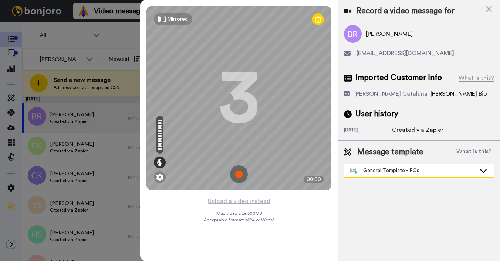
click at [379, 168] on div "General Template - PCs" at bounding box center [413, 170] width 126 height 7
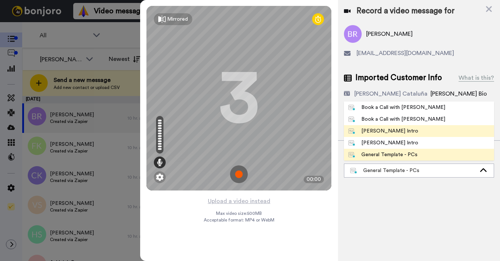
click at [366, 133] on div "[PERSON_NAME] Intro" at bounding box center [383, 131] width 70 height 7
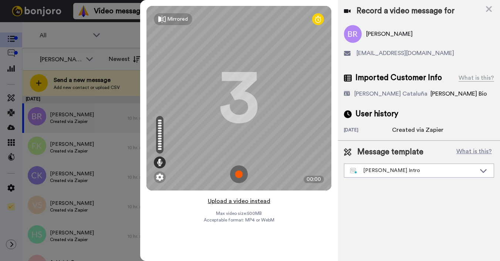
click at [224, 199] on button "Upload a video instead" at bounding box center [239, 202] width 67 height 10
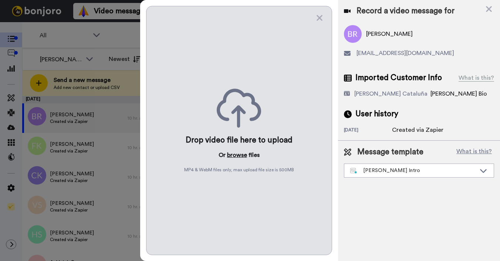
click at [228, 157] on button "browse" at bounding box center [237, 155] width 20 height 9
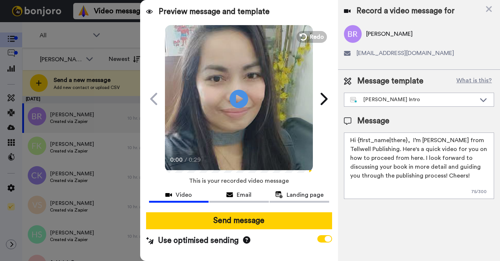
drag, startPoint x: 358, startPoint y: 140, endPoint x: 405, endPoint y: 141, distance: 47.0
click at [405, 141] on textarea "Hi {first_name|there}, I’m [PERSON_NAME] from Tellwell Publishing. Here's a qui…" at bounding box center [419, 166] width 150 height 67
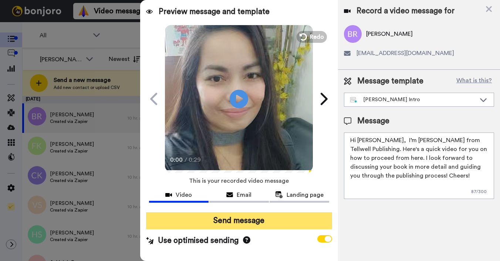
type textarea "Hi [PERSON_NAME], I’m [PERSON_NAME] from Tellwell Publishing. Here's a quick vi…"
click at [272, 223] on button "Send message" at bounding box center [239, 221] width 186 height 17
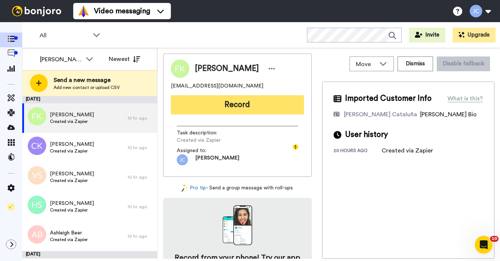
click at [241, 105] on button "Record" at bounding box center [237, 104] width 133 height 19
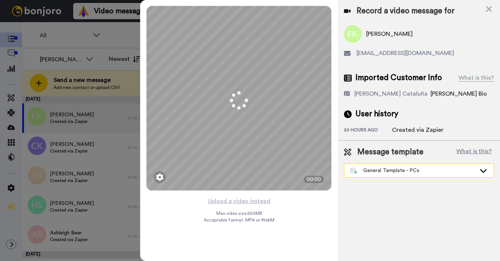
click at [401, 174] on div "General Template - PCs" at bounding box center [413, 170] width 126 height 7
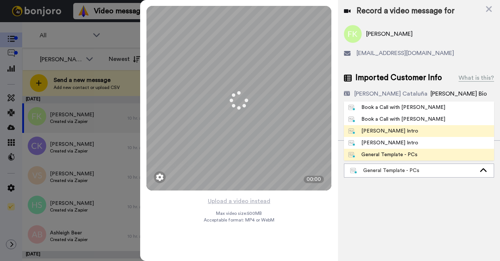
click at [401, 131] on div "[PERSON_NAME] Intro" at bounding box center [383, 131] width 70 height 7
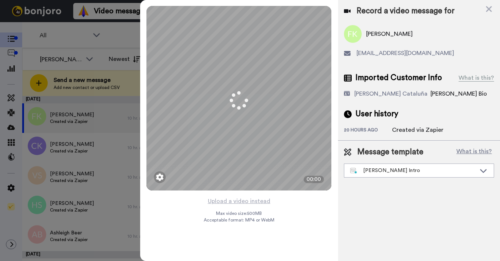
click at [401, 131] on div "Created via Zapier" at bounding box center [417, 130] width 51 height 9
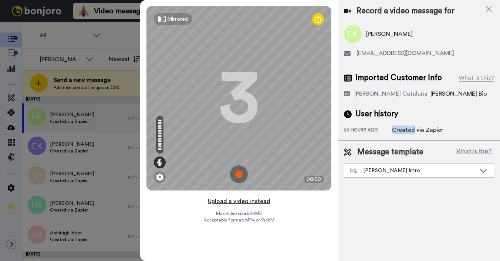
click at [232, 201] on button "Upload a video instead" at bounding box center [239, 202] width 67 height 10
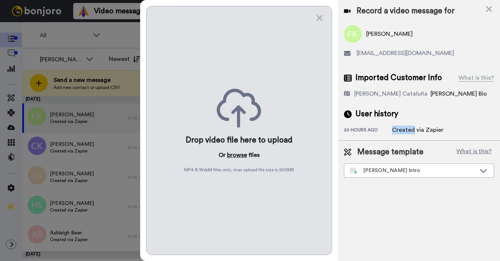
click at [237, 155] on button "browse" at bounding box center [237, 155] width 20 height 9
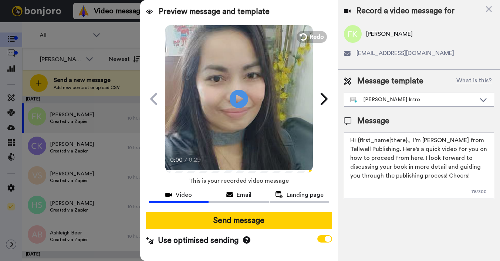
drag, startPoint x: 363, startPoint y: 141, endPoint x: 405, endPoint y: 141, distance: 42.1
click at [405, 141] on textarea "Hi {first_name|there}, I’m Joe from Tellwell Publishing. Here's a quick video f…" at bounding box center [419, 166] width 150 height 67
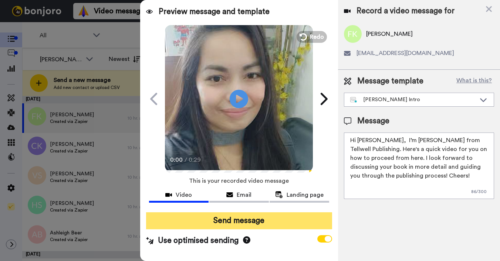
type textarea "Hi Ferhana, I’m Joe from Tellwell Publishing. Here's a quick video for you on h…"
click at [302, 227] on button "Send message" at bounding box center [239, 221] width 186 height 17
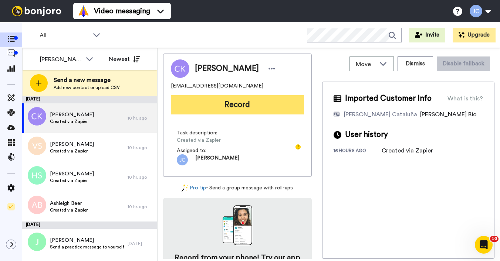
click at [224, 106] on button "Record" at bounding box center [237, 104] width 133 height 19
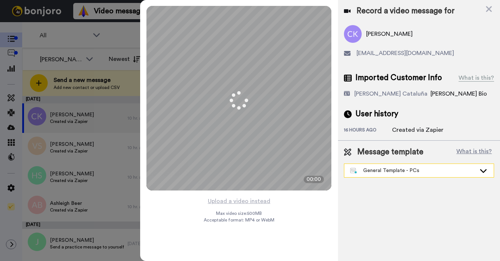
click at [396, 171] on div "General Template - PCs" at bounding box center [413, 170] width 126 height 7
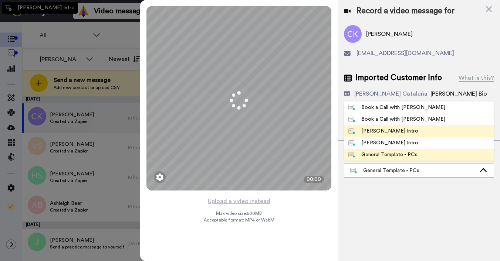
click at [397, 132] on div "[PERSON_NAME] Intro" at bounding box center [383, 131] width 70 height 7
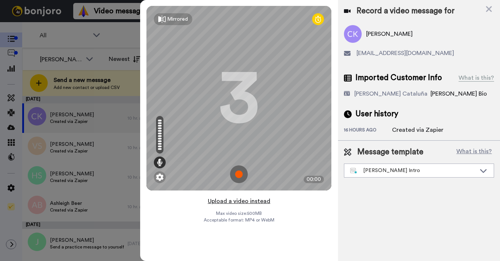
click at [241, 203] on button "Upload a video instead" at bounding box center [239, 202] width 67 height 10
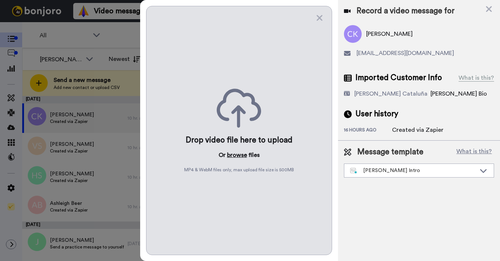
click at [239, 157] on button "browse" at bounding box center [237, 155] width 20 height 9
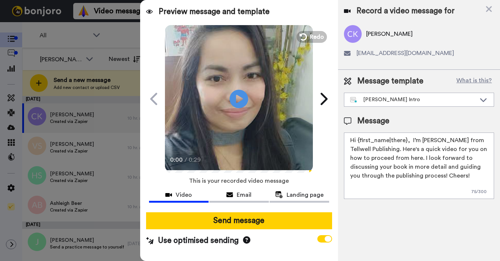
drag, startPoint x: 357, startPoint y: 141, endPoint x: 406, endPoint y: 142, distance: 48.8
click at [406, 142] on textarea "Hi {first_name|there}, I’m [PERSON_NAME] from Tellwell Publishing. Here's a qui…" at bounding box center [419, 166] width 150 height 67
click at [366, 139] on textarea "Hi CHristina, I’m Joe from Tellwell Publishing. Here's a quick video for you on…" at bounding box center [419, 166] width 150 height 67
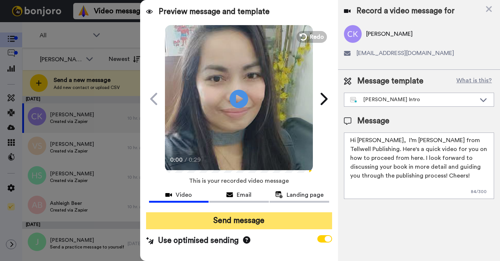
type textarea "Hi Christina, I’m Joe from Tellwell Publishing. Here's a quick video for you on…"
click at [281, 219] on button "Send message" at bounding box center [239, 221] width 186 height 17
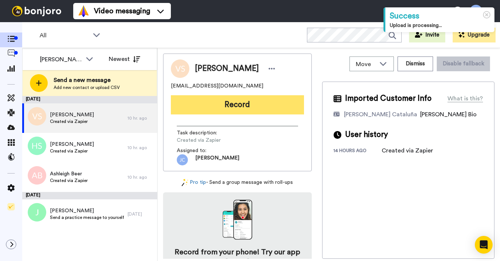
click at [270, 109] on button "Record" at bounding box center [237, 104] width 133 height 19
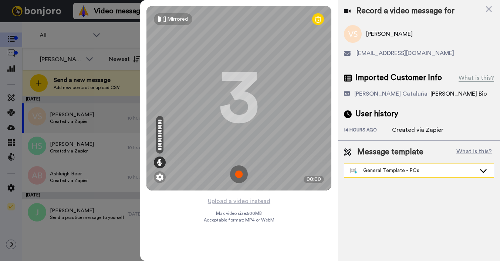
click at [385, 174] on div "General Template - PCs" at bounding box center [413, 170] width 126 height 7
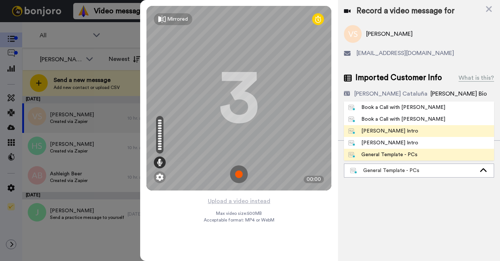
click at [381, 133] on div "[PERSON_NAME] Intro" at bounding box center [383, 131] width 70 height 7
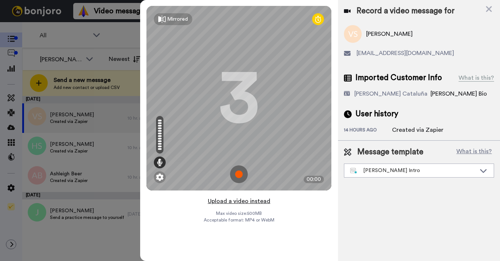
click at [229, 199] on button "Upload a video instead" at bounding box center [239, 202] width 67 height 10
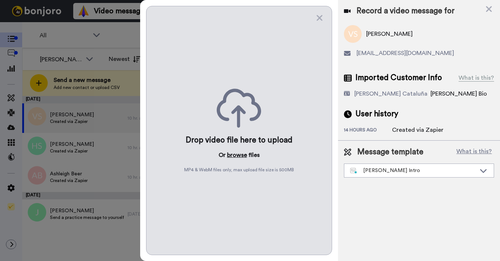
click at [229, 151] on button "browse" at bounding box center [237, 155] width 20 height 9
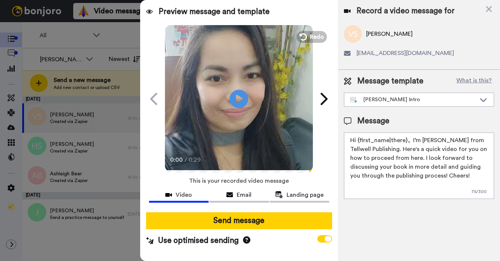
drag, startPoint x: 357, startPoint y: 142, endPoint x: 406, endPoint y: 142, distance: 48.1
click at [406, 142] on textarea "Hi {first_name|there}, I’m [PERSON_NAME] from Tellwell Publishing. Here's a qui…" at bounding box center [419, 166] width 150 height 67
type textarea "Hi Vidya, I’m Joe from Tellwell Publishing. Here's a quick video for you on how…"
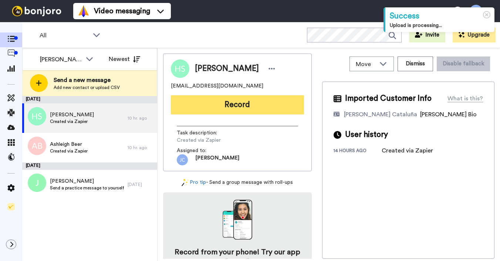
click at [219, 102] on button "Record" at bounding box center [237, 104] width 133 height 19
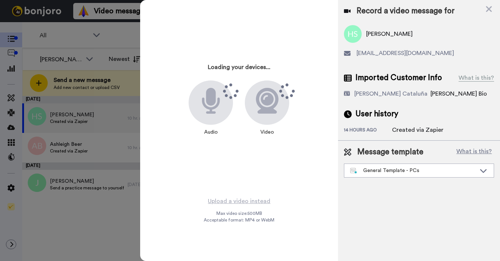
click at [394, 170] on div "General Template - PCs" at bounding box center [413, 170] width 126 height 7
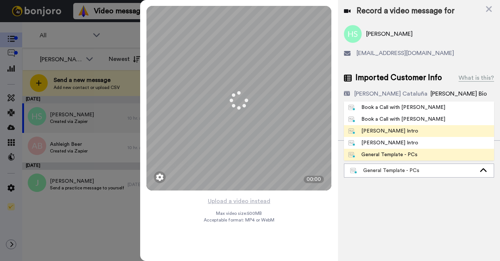
click at [403, 131] on div "[PERSON_NAME] Intro" at bounding box center [383, 131] width 70 height 7
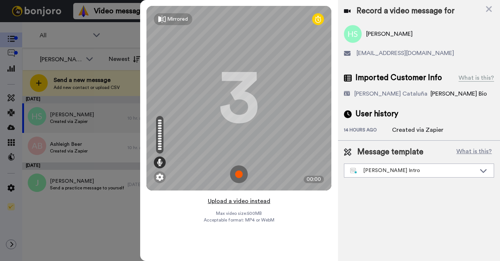
click at [231, 203] on button "Upload a video instead" at bounding box center [239, 202] width 67 height 10
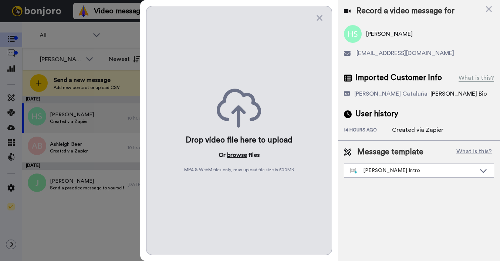
click at [243, 154] on button "browse" at bounding box center [237, 155] width 20 height 9
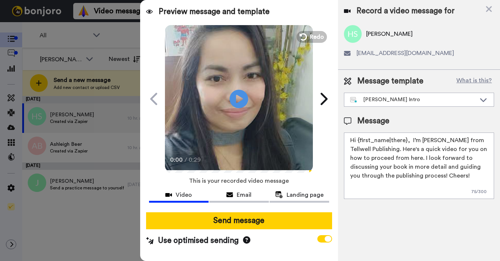
drag, startPoint x: 357, startPoint y: 141, endPoint x: 405, endPoint y: 141, distance: 47.3
click at [405, 141] on textarea "Hi {first_name|there}, I’m [PERSON_NAME] from Tellwell Publishing. Here's a qui…" at bounding box center [419, 166] width 150 height 67
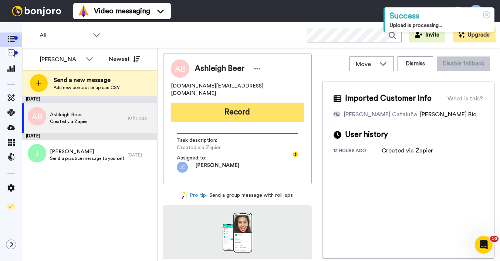
click at [249, 104] on button "Record" at bounding box center [237, 112] width 133 height 19
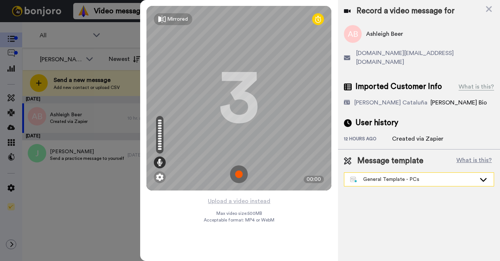
click at [403, 176] on div "General Template - PCs" at bounding box center [413, 179] width 126 height 7
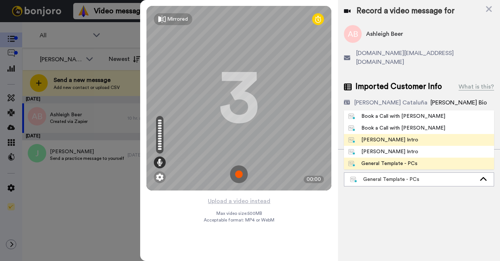
click at [363, 136] on div "Josephine Bonjoro Intro" at bounding box center [383, 139] width 70 height 7
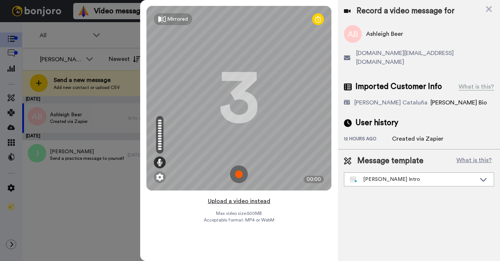
click at [230, 200] on button "Upload a video instead" at bounding box center [239, 202] width 67 height 10
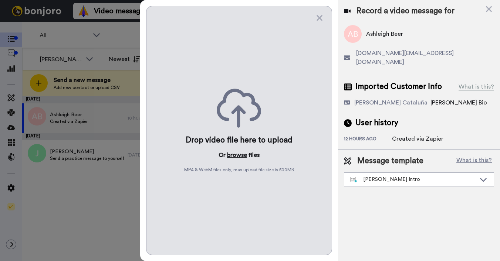
click at [231, 152] on button "browse" at bounding box center [237, 155] width 20 height 9
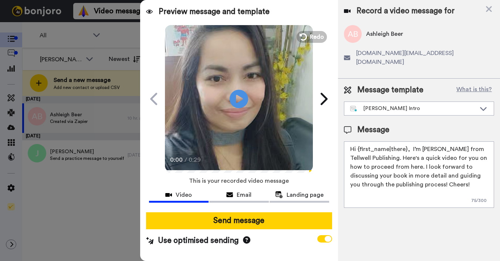
drag, startPoint x: 358, startPoint y: 142, endPoint x: 406, endPoint y: 140, distance: 48.1
click at [406, 142] on textarea "Hi {first_name|there}, I’m Joe from Tellwell Publishing. Here's a quick video f…" at bounding box center [419, 175] width 150 height 67
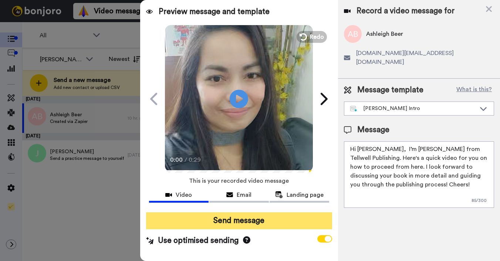
type textarea "Hi Ashleigh, I’m Joe from Tellwell Publishing. Here's a quick video for you on …"
click at [289, 218] on button "Send message" at bounding box center [239, 221] width 186 height 17
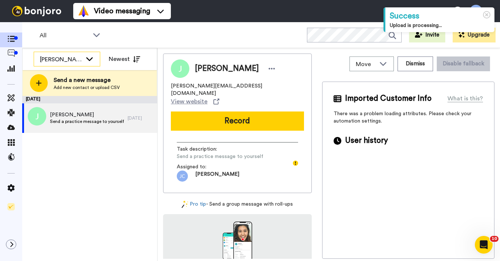
click at [62, 57] on div "[PERSON_NAME] Cataluña" at bounding box center [61, 59] width 42 height 9
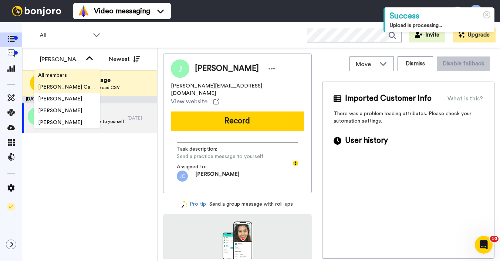
click at [68, 77] on span "All members" at bounding box center [53, 75] width 38 height 7
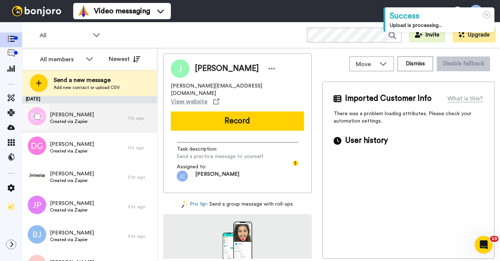
click at [72, 116] on span "[PERSON_NAME]" at bounding box center [72, 114] width 44 height 7
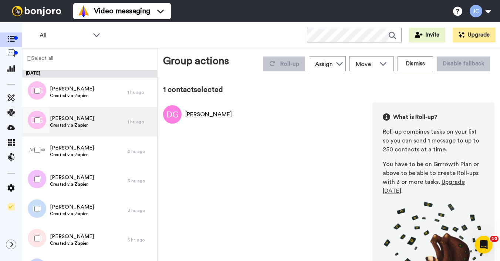
click at [70, 126] on span "Created via Zapier" at bounding box center [72, 125] width 44 height 6
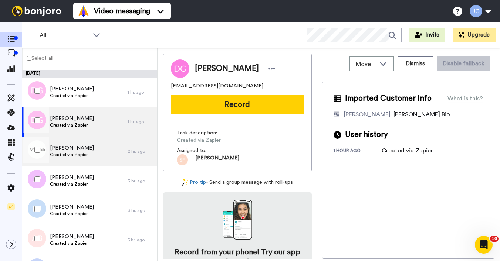
click at [68, 149] on span "[PERSON_NAME]" at bounding box center [72, 148] width 44 height 7
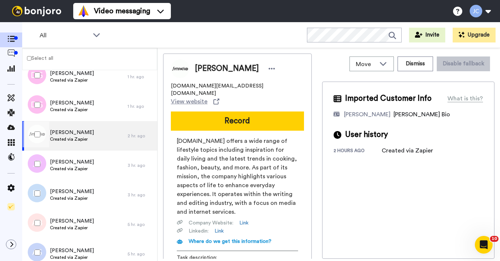
scroll to position [27, 0]
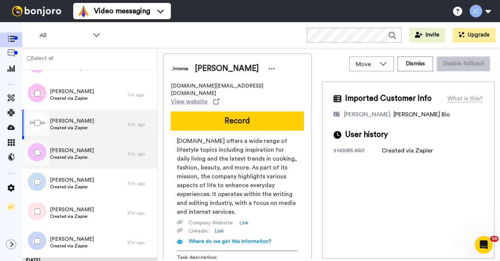
click at [70, 149] on span "[PERSON_NAME]" at bounding box center [72, 150] width 44 height 7
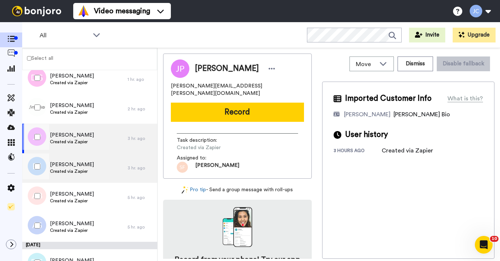
scroll to position [56, 0]
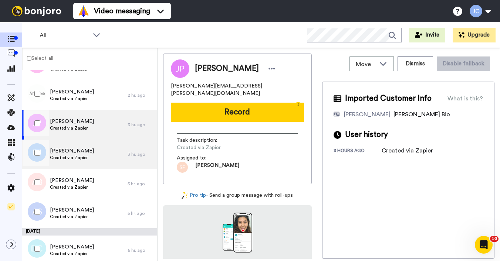
click at [72, 157] on span "Created via Zapier" at bounding box center [72, 158] width 44 height 6
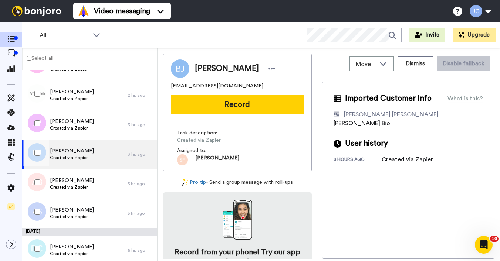
scroll to position [67, 0]
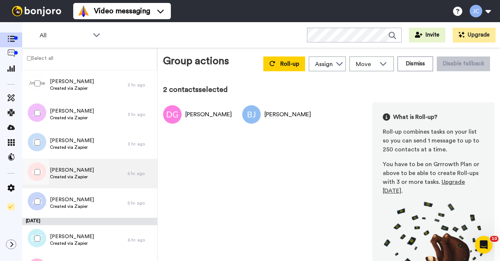
click at [69, 173] on span "[PERSON_NAME]" at bounding box center [72, 170] width 44 height 7
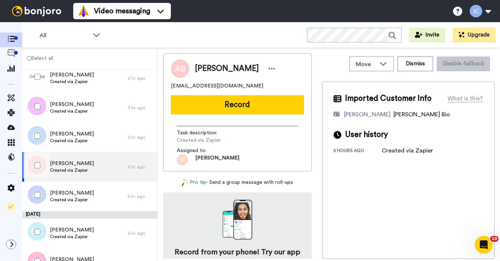
scroll to position [109, 0]
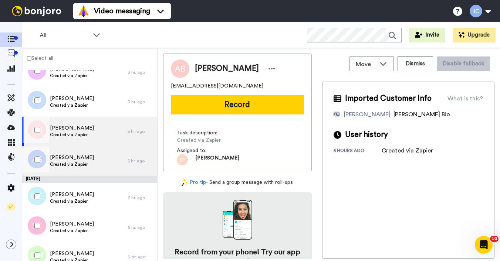
click at [69, 173] on div "[PERSON_NAME] Created via Zapier" at bounding box center [74, 161] width 105 height 30
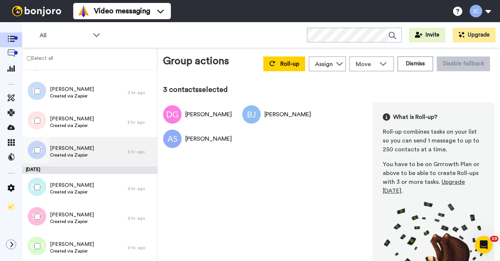
scroll to position [158, 0]
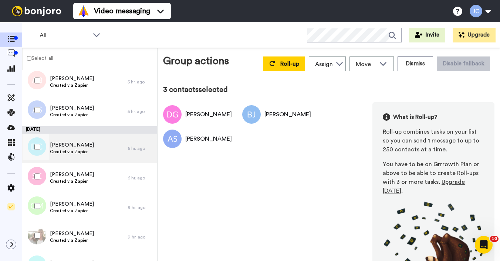
click at [67, 155] on div "[PERSON_NAME] Created via Zapier" at bounding box center [72, 149] width 44 height 14
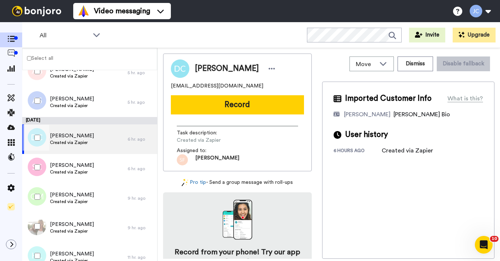
scroll to position [187, 0]
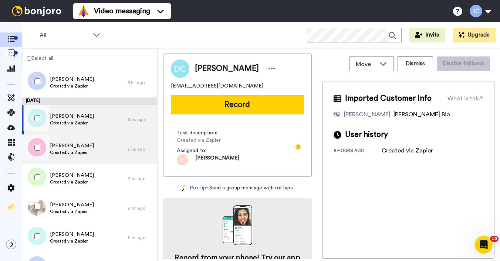
click at [67, 155] on span "Created via Zapier" at bounding box center [72, 153] width 44 height 6
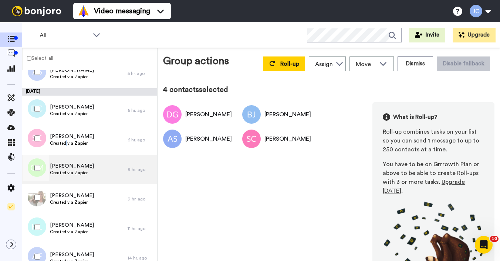
scroll to position [211, 0]
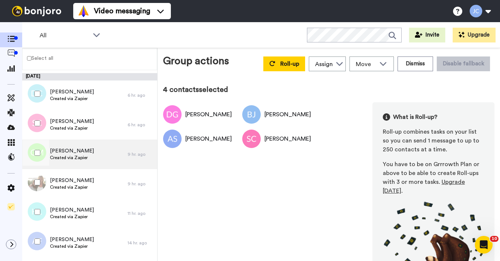
click at [69, 157] on span "Created via Zapier" at bounding box center [72, 158] width 44 height 6
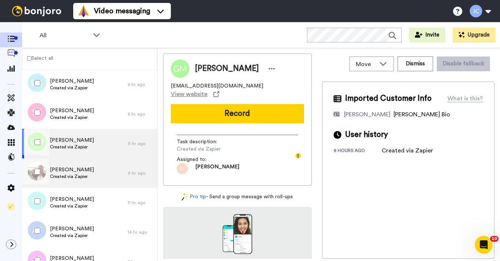
scroll to position [224, 0]
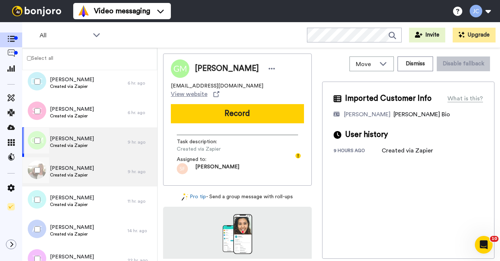
click at [69, 170] on span "[PERSON_NAME]" at bounding box center [72, 168] width 44 height 7
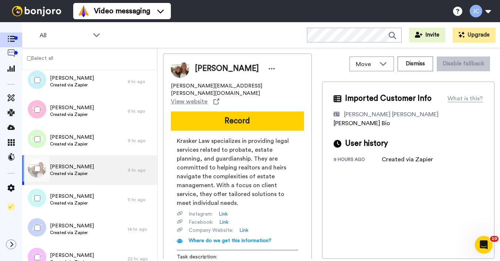
scroll to position [233, 0]
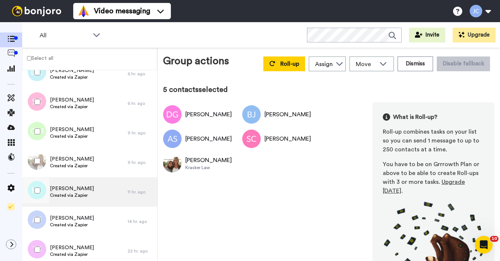
scroll to position [261, 0]
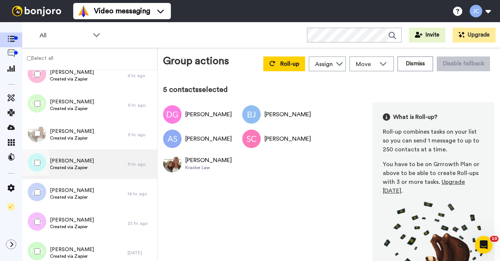
click at [72, 164] on span "[PERSON_NAME]" at bounding box center [72, 160] width 44 height 7
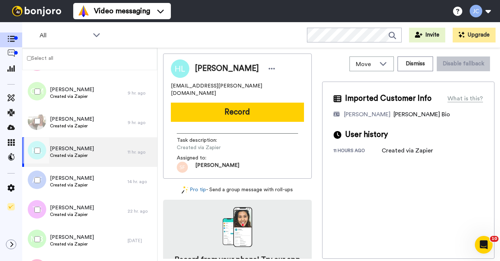
scroll to position [296, 0]
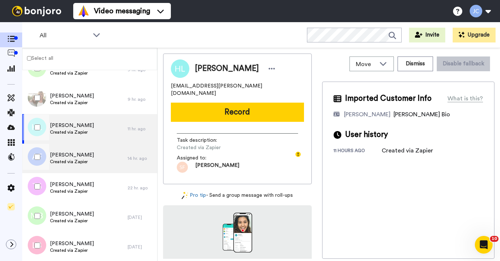
click at [72, 155] on span "[PERSON_NAME]" at bounding box center [72, 155] width 44 height 7
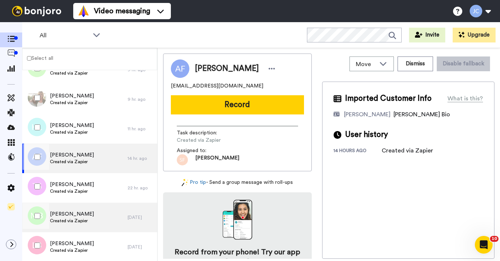
scroll to position [346, 0]
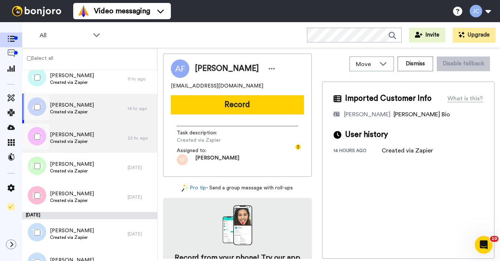
click at [69, 145] on div "[PERSON_NAME] Created via Zapier" at bounding box center [72, 138] width 44 height 14
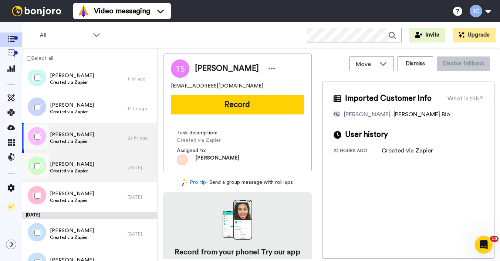
click at [66, 163] on span "[PERSON_NAME]" at bounding box center [72, 164] width 44 height 7
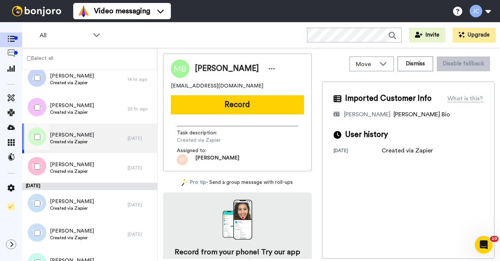
scroll to position [392, 0]
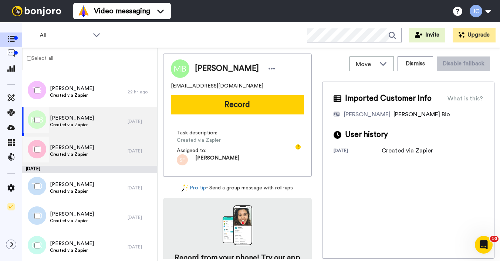
click at [69, 151] on span "[PERSON_NAME]" at bounding box center [72, 147] width 44 height 7
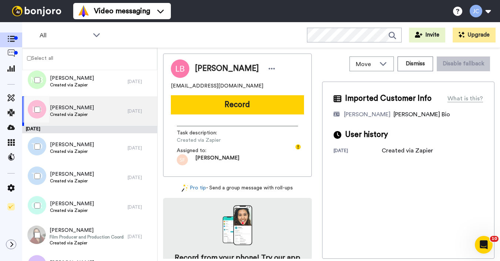
scroll to position [434, 0]
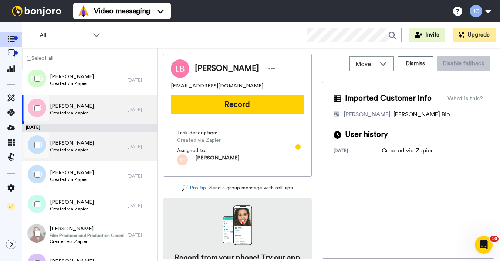
click at [69, 151] on span "Created via Zapier" at bounding box center [72, 150] width 44 height 6
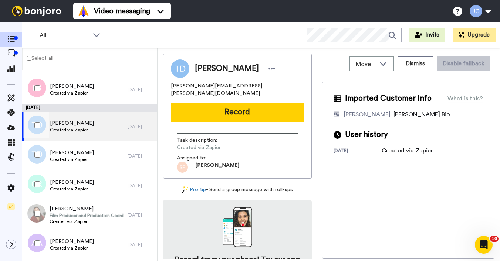
scroll to position [464, 0]
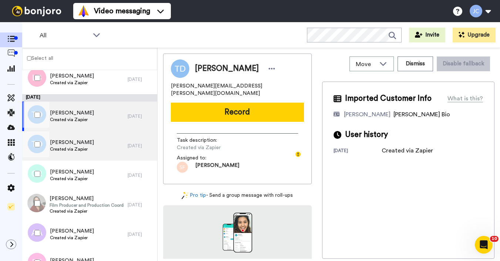
click at [69, 151] on span "Created via Zapier" at bounding box center [72, 149] width 44 height 6
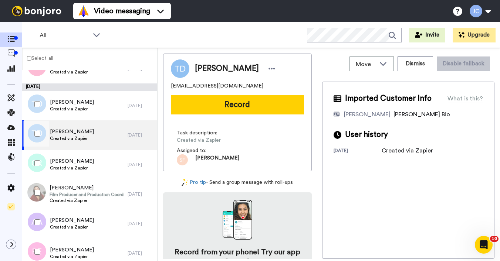
scroll to position [527, 0]
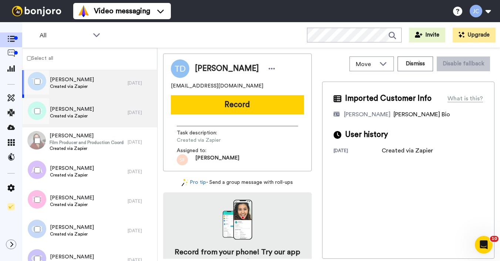
click at [74, 117] on span "Created via Zapier" at bounding box center [72, 116] width 44 height 6
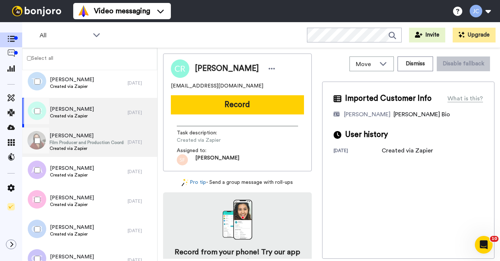
click at [70, 144] on span "Film Producer and Production Coordinator" at bounding box center [87, 143] width 74 height 6
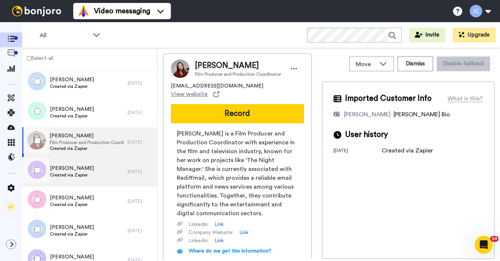
click at [69, 166] on span "[PERSON_NAME]" at bounding box center [72, 168] width 44 height 7
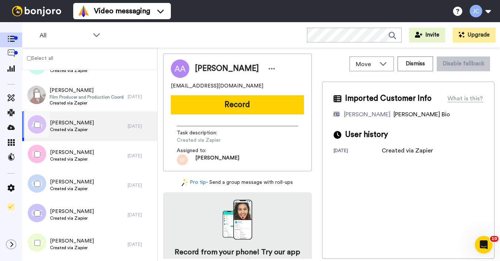
scroll to position [574, 0]
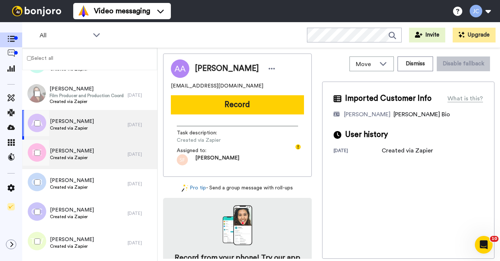
click at [69, 160] on span "Created via Zapier" at bounding box center [72, 158] width 44 height 6
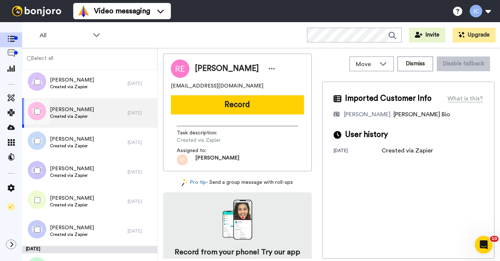
scroll to position [640, 0]
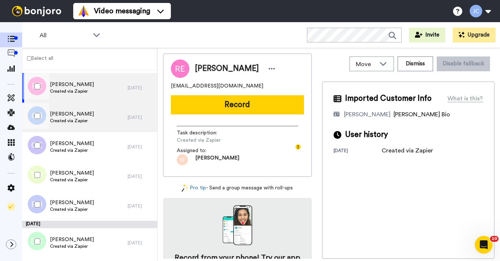
click at [69, 115] on span "[PERSON_NAME]" at bounding box center [72, 114] width 44 height 7
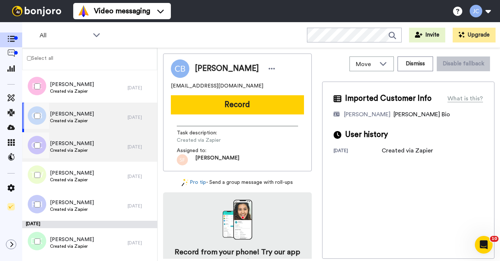
click at [70, 151] on span "Created via Zapier" at bounding box center [72, 151] width 44 height 6
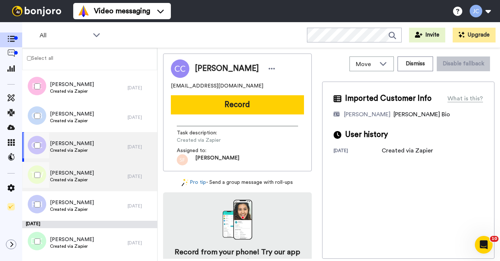
click at [68, 174] on span "[PERSON_NAME]" at bounding box center [72, 173] width 44 height 7
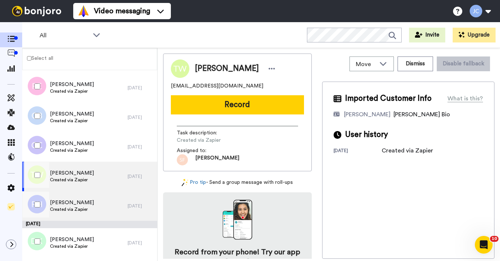
click at [67, 202] on span "[PERSON_NAME]" at bounding box center [72, 202] width 44 height 7
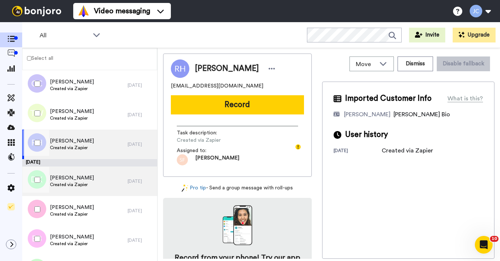
scroll to position [714, 0]
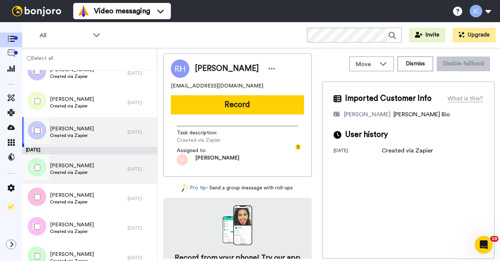
click at [70, 164] on span "[PERSON_NAME]" at bounding box center [72, 165] width 44 height 7
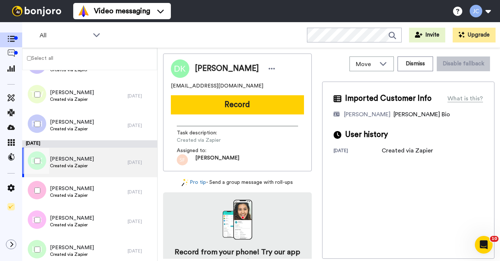
scroll to position [752, 0]
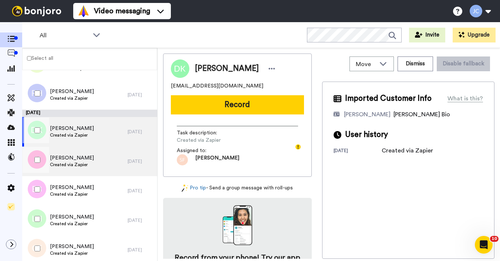
click at [73, 165] on span "Created via Zapier" at bounding box center [72, 165] width 44 height 6
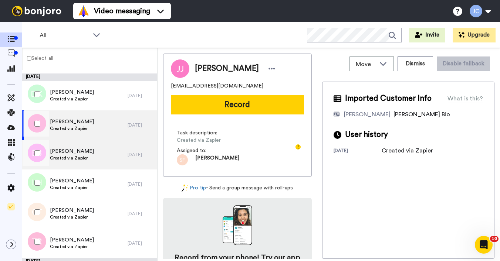
scroll to position [794, 0]
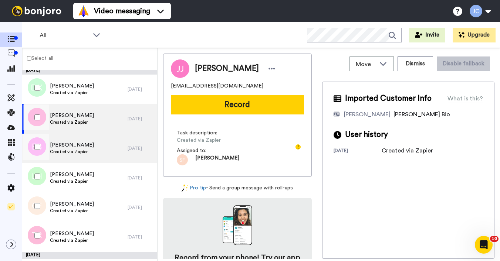
click at [75, 155] on span "Created via Zapier" at bounding box center [72, 152] width 44 height 6
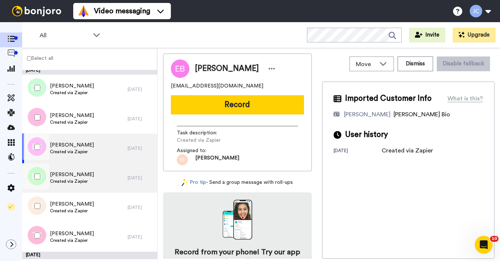
click at [73, 170] on div "[PERSON_NAME] Created via Zapier" at bounding box center [74, 178] width 105 height 30
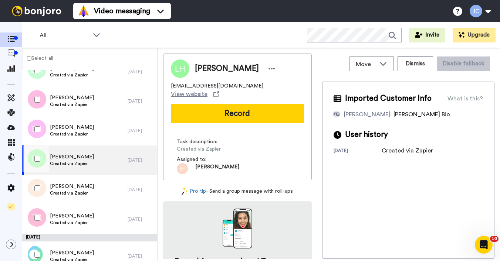
scroll to position [827, 0]
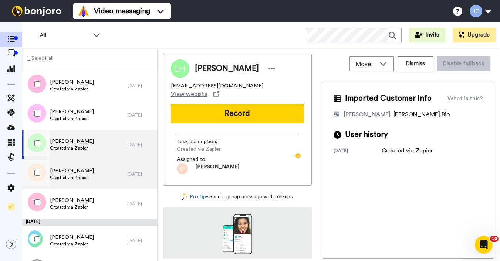
click at [73, 170] on span "[PERSON_NAME]" at bounding box center [72, 170] width 44 height 7
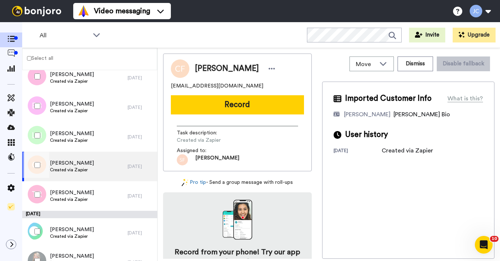
scroll to position [864, 0]
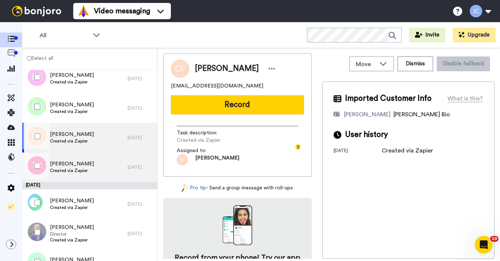
click at [73, 168] on span "Created via Zapier" at bounding box center [72, 171] width 44 height 6
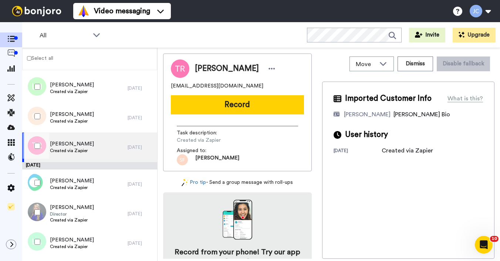
scroll to position [903, 0]
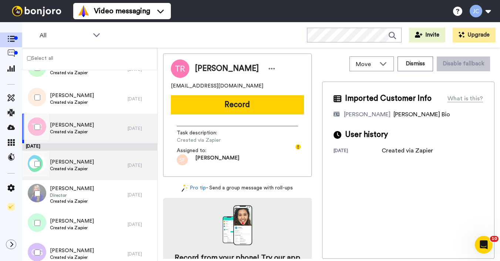
click at [72, 167] on span "Created via Zapier" at bounding box center [72, 169] width 44 height 6
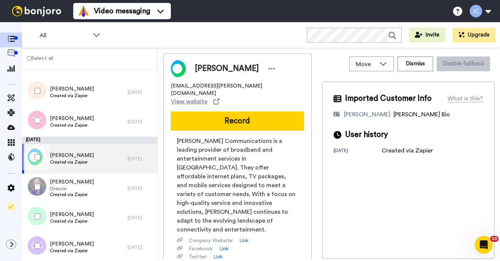
scroll to position [937, 0]
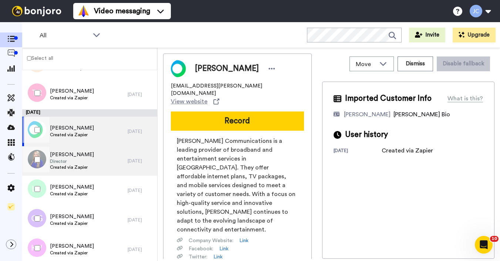
click at [72, 164] on span "Director" at bounding box center [72, 162] width 44 height 6
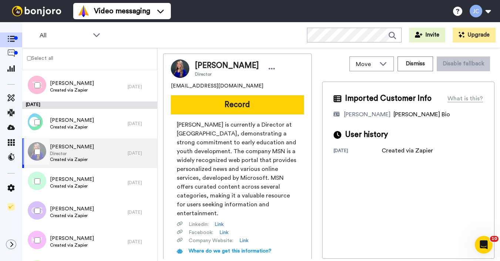
scroll to position [993, 0]
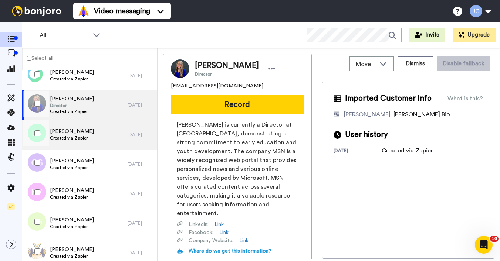
click at [73, 137] on span "Created via Zapier" at bounding box center [72, 138] width 44 height 6
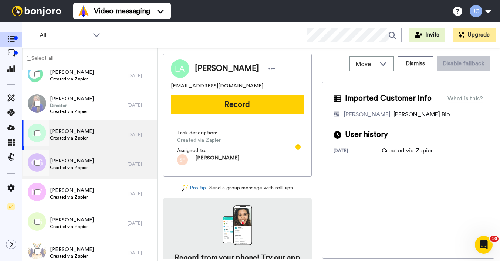
click at [69, 159] on span "[PERSON_NAME]" at bounding box center [72, 160] width 44 height 7
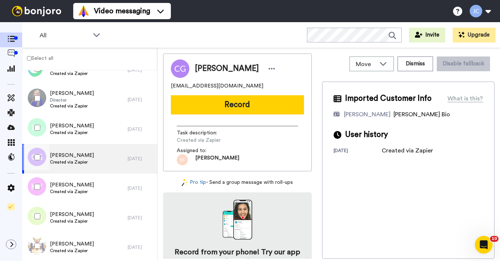
scroll to position [1004, 0]
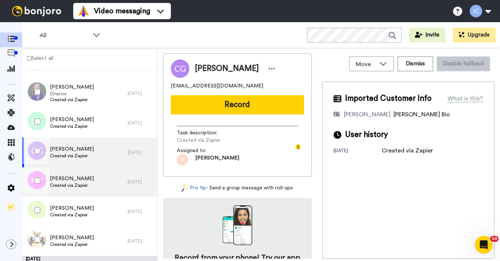
click at [67, 180] on span "[PERSON_NAME]" at bounding box center [72, 178] width 44 height 7
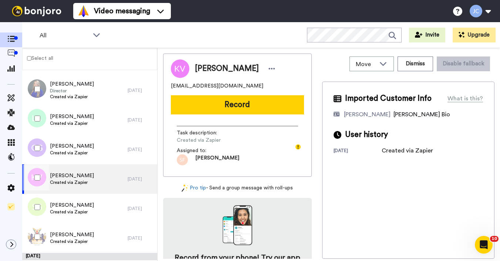
scroll to position [1009, 0]
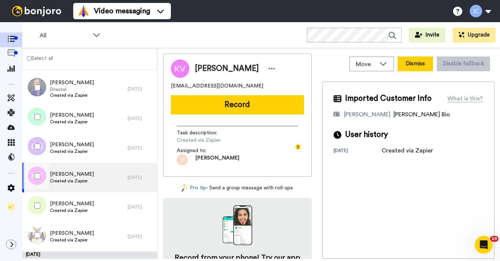
click at [403, 62] on button "Dismiss" at bounding box center [414, 64] width 35 height 15
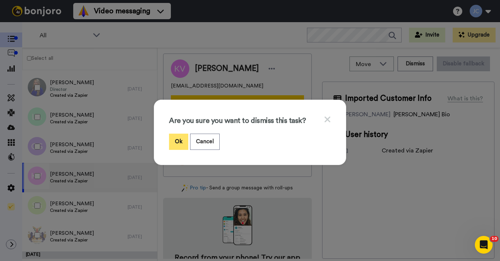
click at [174, 140] on button "Ok" at bounding box center [178, 142] width 19 height 16
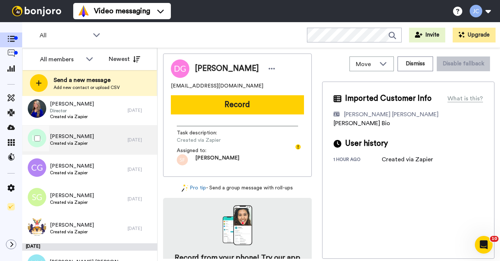
scroll to position [1017, 0]
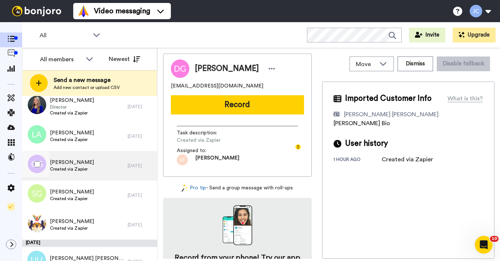
click at [97, 159] on div "[PERSON_NAME] Created via Zapier" at bounding box center [74, 166] width 105 height 30
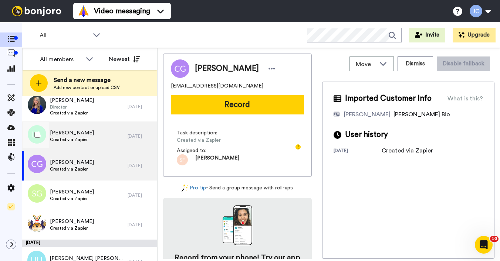
click at [93, 137] on div "[PERSON_NAME] Created via Zapier" at bounding box center [74, 137] width 105 height 30
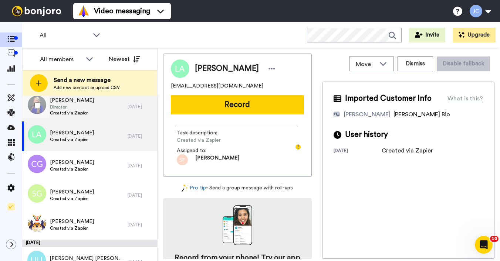
click at [91, 110] on div "[PERSON_NAME] Director Created via Zapier" at bounding box center [74, 107] width 105 height 30
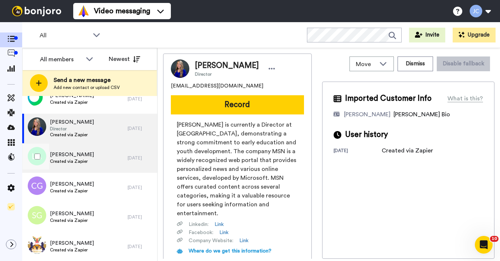
scroll to position [1019, 0]
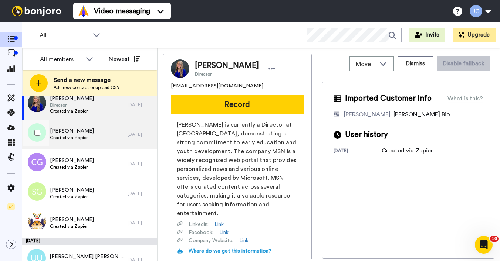
click at [80, 124] on div "[PERSON_NAME] Created via Zapier" at bounding box center [74, 135] width 105 height 30
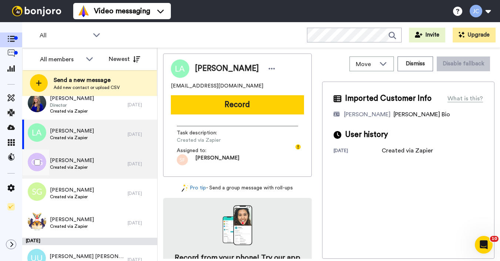
click at [75, 161] on span "[PERSON_NAME]" at bounding box center [72, 160] width 44 height 7
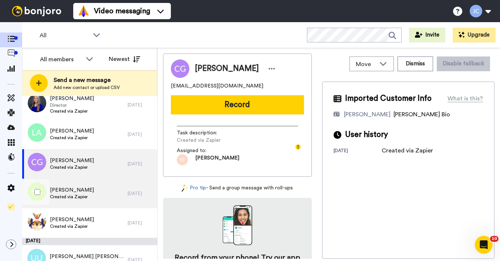
click at [79, 191] on span "[PERSON_NAME]" at bounding box center [72, 190] width 44 height 7
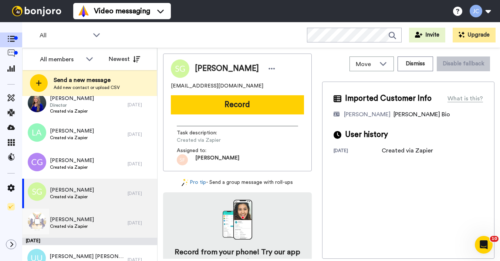
click at [72, 221] on span "[PERSON_NAME]" at bounding box center [72, 219] width 44 height 7
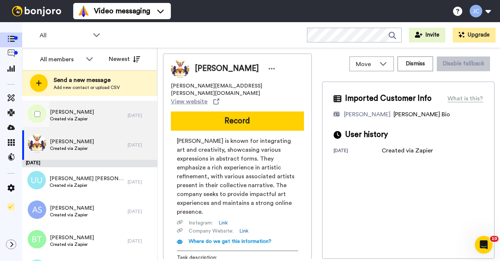
scroll to position [1149, 0]
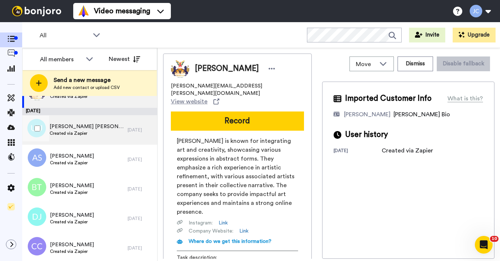
click at [74, 131] on span "Created via Zapier" at bounding box center [87, 134] width 74 height 6
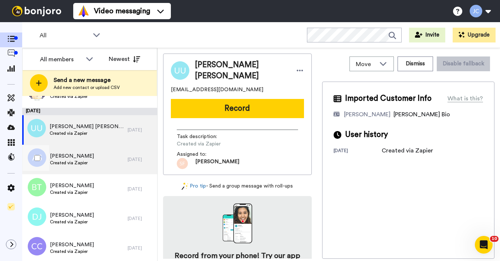
click at [73, 159] on span "[PERSON_NAME]" at bounding box center [72, 156] width 44 height 7
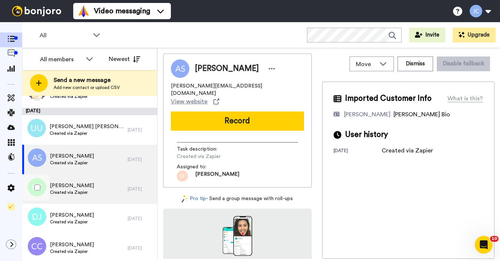
click at [68, 193] on span "Created via Zapier" at bounding box center [72, 193] width 44 height 6
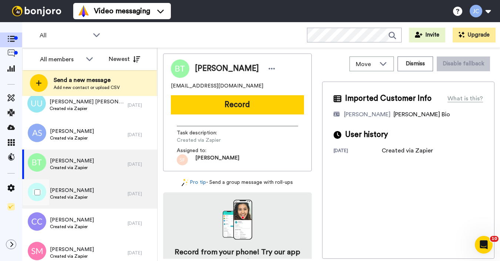
scroll to position [1191, 0]
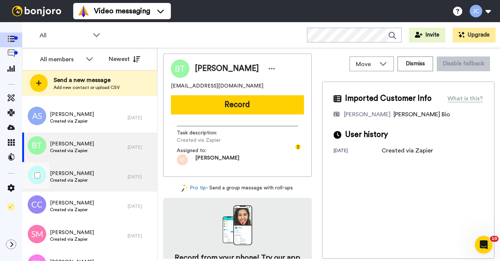
click at [73, 187] on div "[PERSON_NAME] Created via Zapier" at bounding box center [74, 177] width 105 height 30
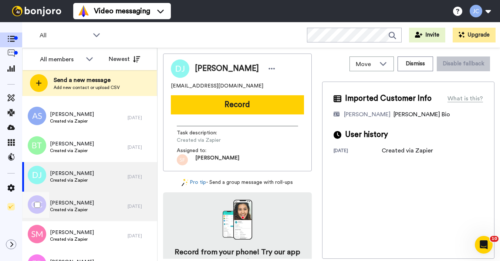
click at [73, 208] on span "Created via Zapier" at bounding box center [72, 210] width 44 height 6
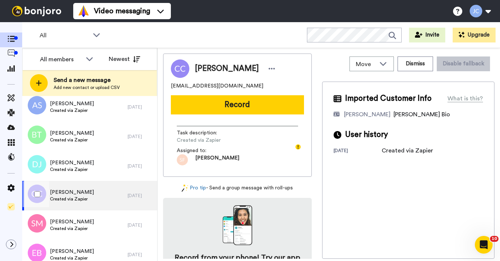
scroll to position [1232, 0]
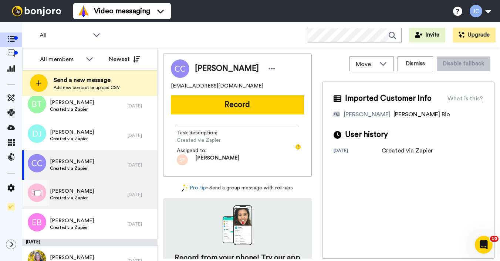
click at [72, 196] on span "Created via Zapier" at bounding box center [72, 198] width 44 height 6
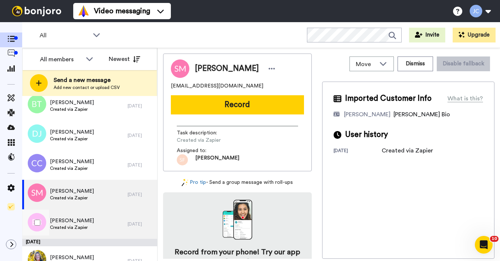
click at [71, 218] on span "[PERSON_NAME]" at bounding box center [72, 220] width 44 height 7
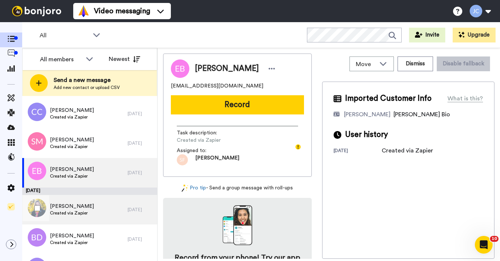
scroll to position [1304, 0]
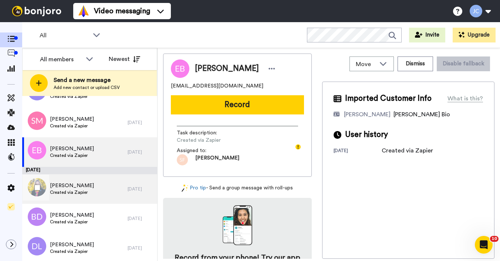
click at [76, 192] on span "Created via Zapier" at bounding box center [72, 193] width 44 height 6
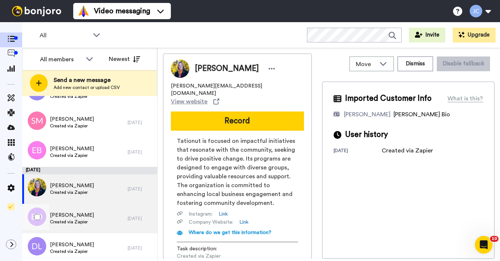
click at [74, 220] on span "Created via Zapier" at bounding box center [72, 222] width 44 height 6
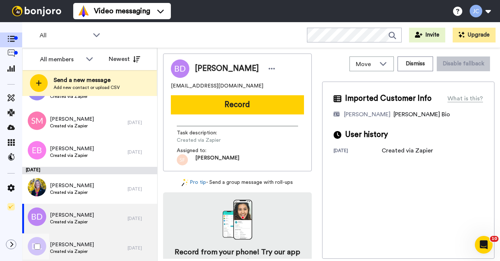
click at [68, 245] on span "[PERSON_NAME]" at bounding box center [72, 244] width 44 height 7
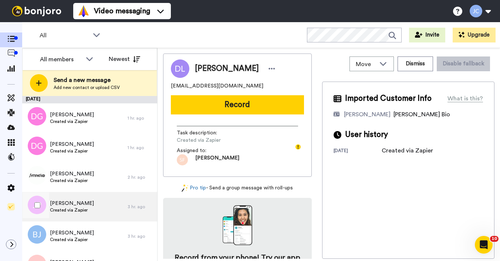
scroll to position [1, 0]
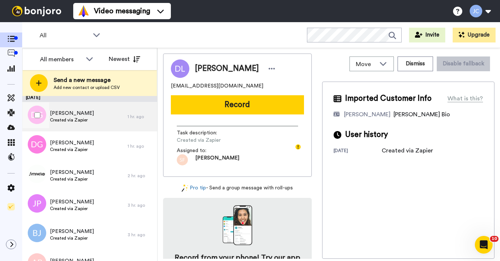
click at [79, 123] on div "[PERSON_NAME] Created via Zapier" at bounding box center [72, 117] width 44 height 14
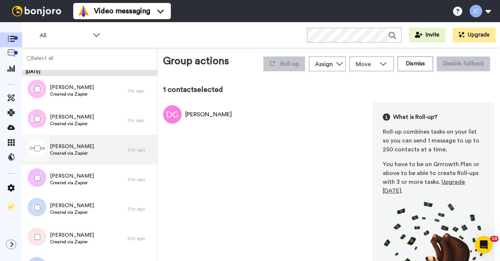
click at [68, 143] on div "[PERSON_NAME] Created via Zapier" at bounding box center [74, 150] width 105 height 30
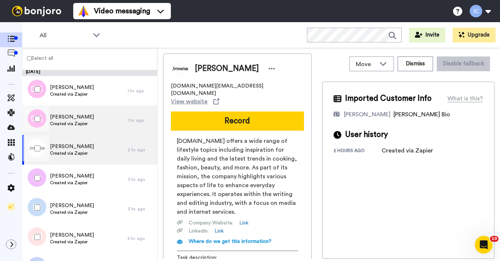
click at [71, 125] on span "Created via Zapier" at bounding box center [72, 124] width 44 height 6
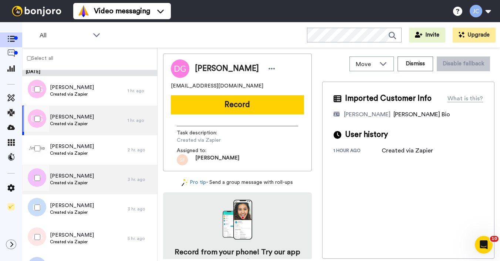
click at [68, 178] on span "[PERSON_NAME]" at bounding box center [72, 176] width 44 height 7
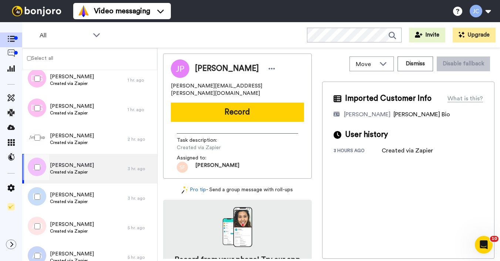
scroll to position [26, 0]
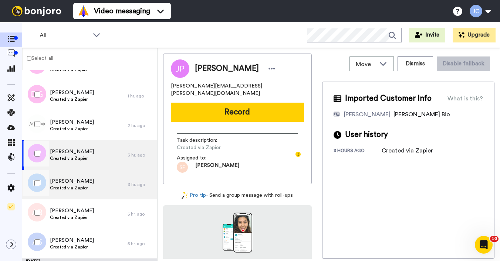
click at [69, 179] on span "[PERSON_NAME]" at bounding box center [72, 181] width 44 height 7
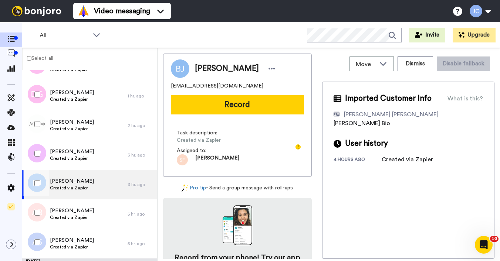
scroll to position [27, 0]
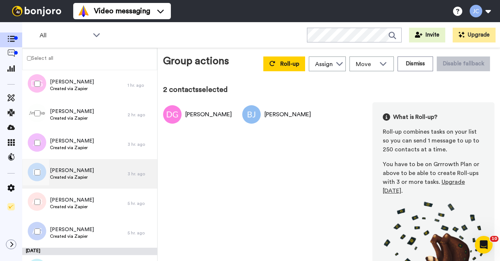
scroll to position [43, 0]
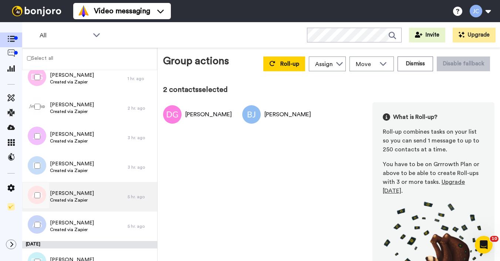
click at [71, 195] on span "[PERSON_NAME]" at bounding box center [72, 193] width 44 height 7
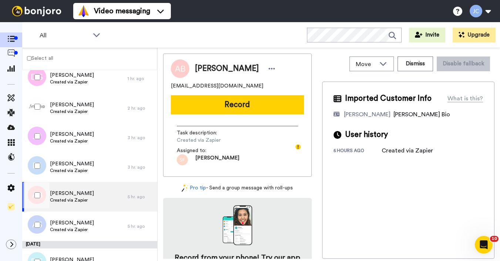
scroll to position [55, 0]
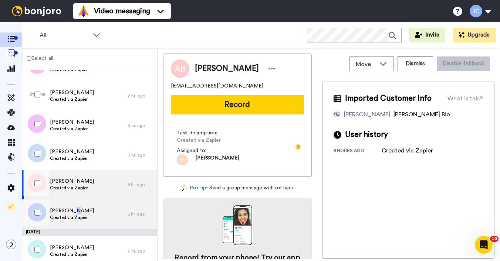
click at [70, 212] on span "[PERSON_NAME]" at bounding box center [72, 210] width 44 height 7
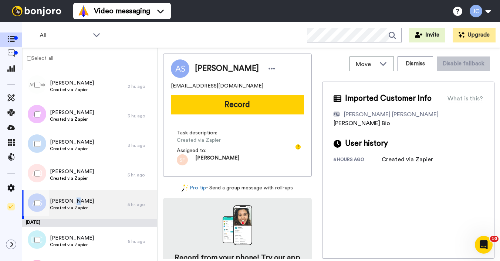
scroll to position [77, 0]
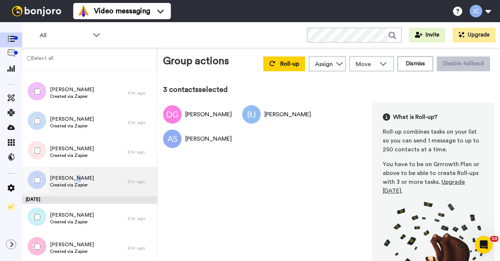
scroll to position [115, 0]
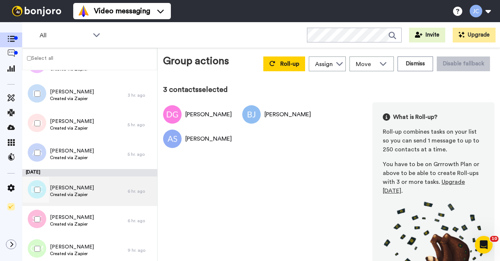
click at [77, 190] on span "[PERSON_NAME]" at bounding box center [72, 187] width 44 height 7
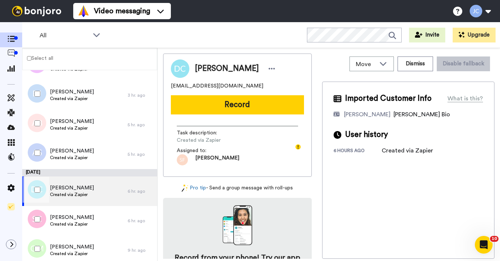
scroll to position [129, 0]
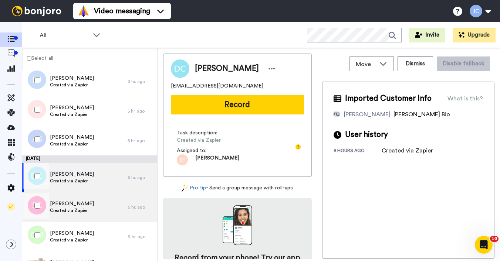
click at [77, 205] on span "[PERSON_NAME]" at bounding box center [72, 203] width 44 height 7
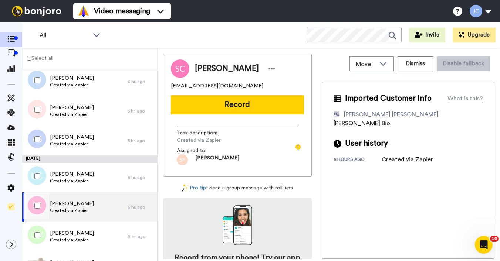
scroll to position [140, 0]
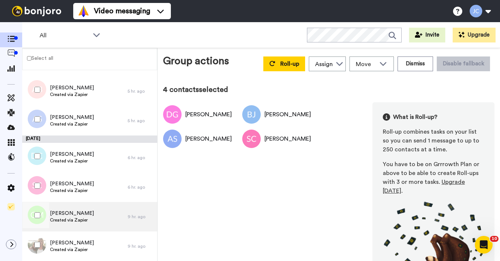
scroll to position [159, 0]
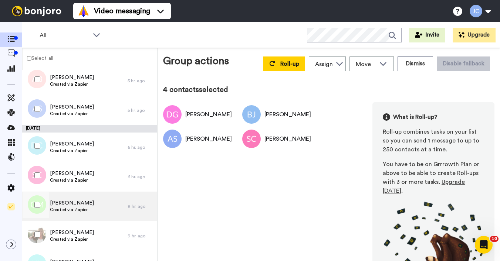
click at [75, 204] on span "[PERSON_NAME]" at bounding box center [72, 203] width 44 height 7
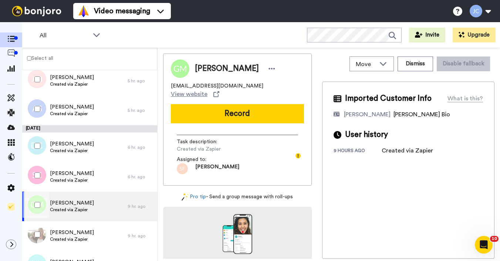
scroll to position [210, 0]
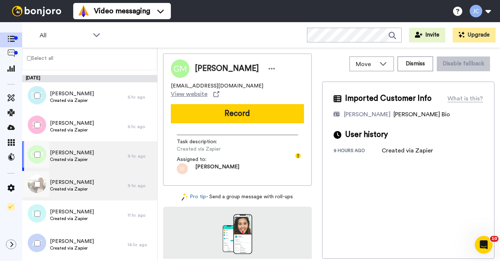
click at [74, 192] on div "[PERSON_NAME] Created via Zapier" at bounding box center [72, 186] width 44 height 14
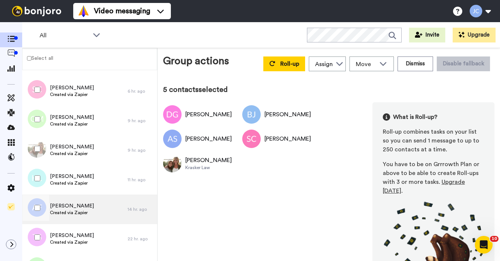
scroll to position [262, 0]
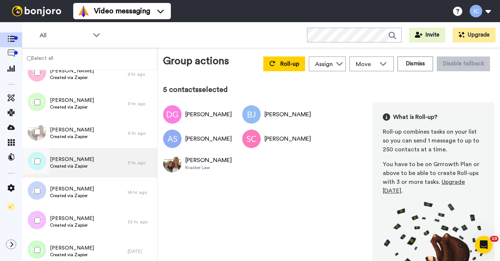
click at [77, 165] on span "Created via Zapier" at bounding box center [72, 166] width 44 height 6
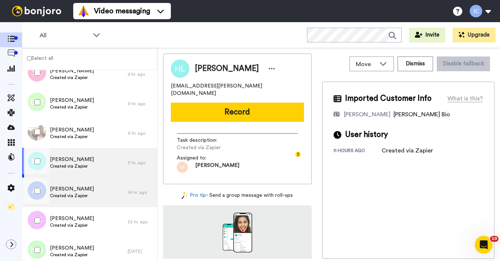
click at [66, 187] on span "[PERSON_NAME]" at bounding box center [72, 189] width 44 height 7
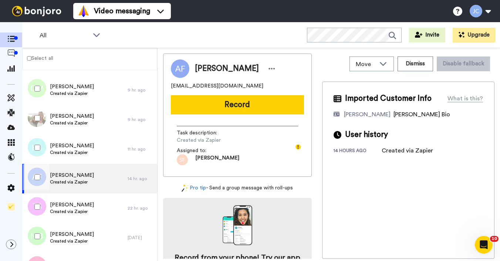
scroll to position [295, 0]
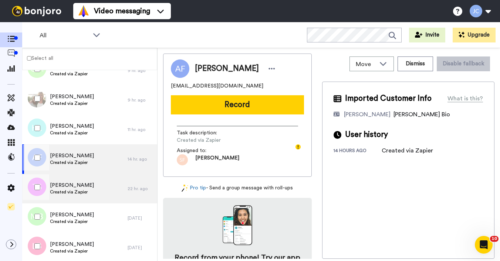
click at [65, 186] on span "[PERSON_NAME]" at bounding box center [72, 185] width 44 height 7
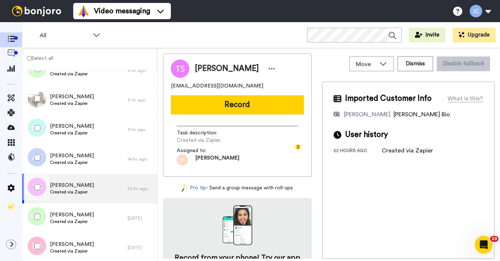
scroll to position [335, 0]
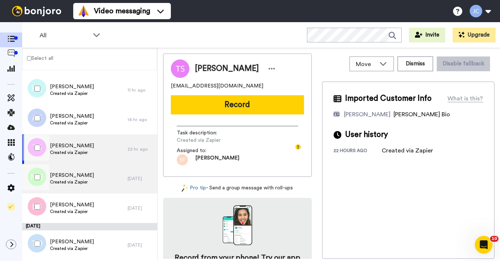
click at [66, 182] on span "Created via Zapier" at bounding box center [72, 182] width 44 height 6
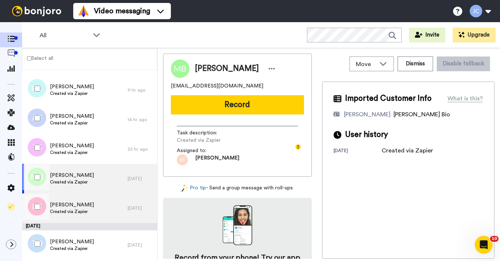
click at [69, 205] on span "[PERSON_NAME]" at bounding box center [72, 204] width 44 height 7
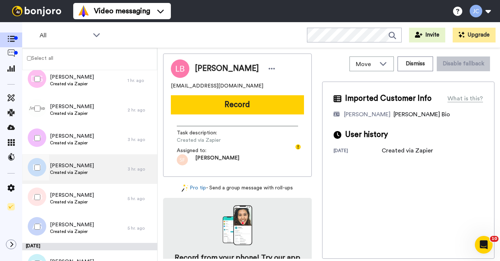
scroll to position [95, 0]
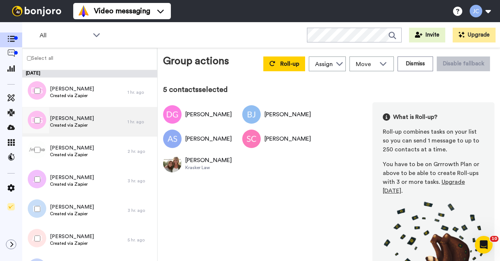
click at [57, 126] on span "Created via Zapier" at bounding box center [72, 125] width 44 height 6
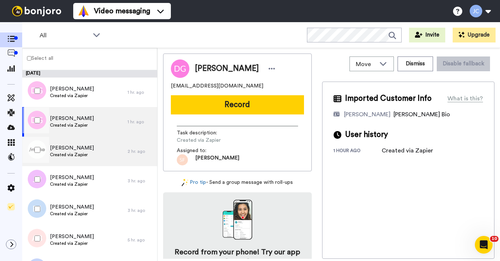
click at [62, 149] on span "[PERSON_NAME]" at bounding box center [72, 148] width 44 height 7
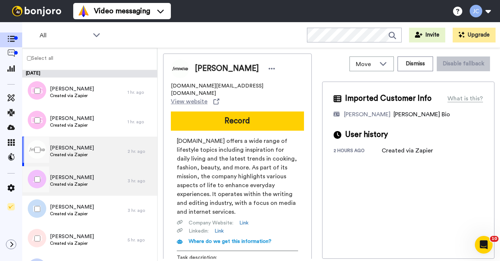
click at [59, 177] on span "[PERSON_NAME]" at bounding box center [72, 177] width 44 height 7
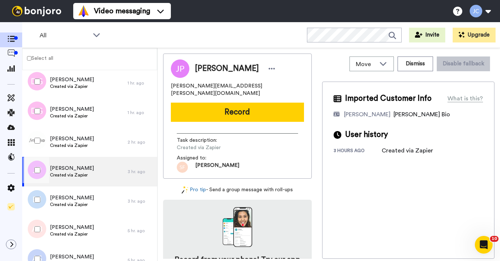
scroll to position [40, 0]
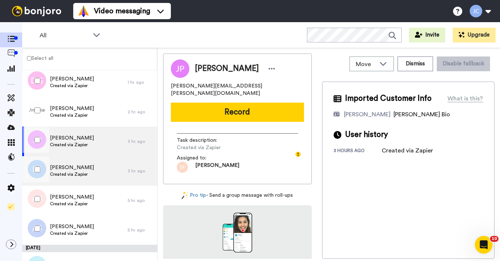
click at [59, 175] on span "Created via Zapier" at bounding box center [72, 175] width 44 height 6
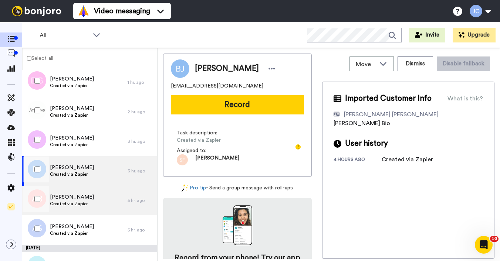
click at [60, 196] on span "[PERSON_NAME]" at bounding box center [72, 197] width 44 height 7
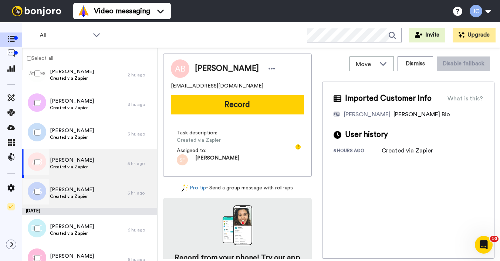
click at [60, 196] on span "Created via Zapier" at bounding box center [72, 197] width 44 height 6
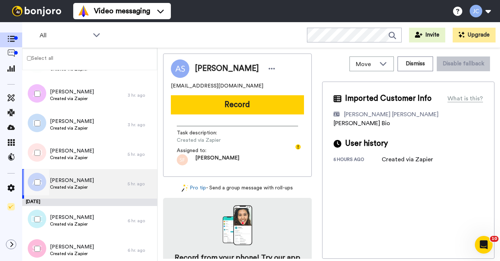
scroll to position [99, 0]
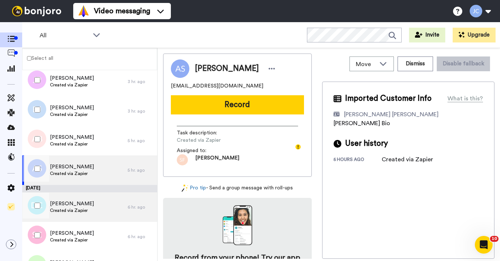
click at [60, 197] on div "[PERSON_NAME] Created via Zapier" at bounding box center [74, 208] width 105 height 30
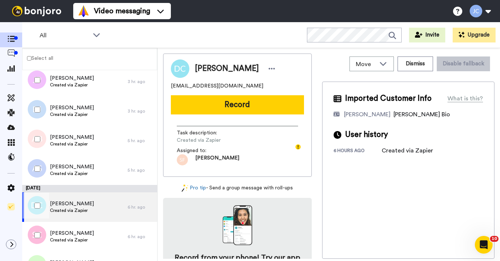
scroll to position [147, 0]
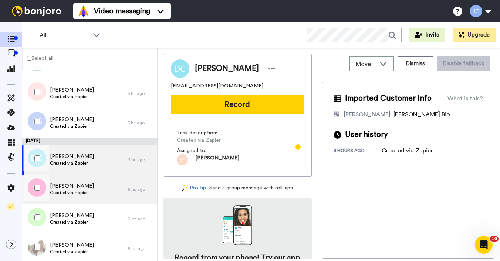
click at [67, 193] on span "Created via Zapier" at bounding box center [72, 193] width 44 height 6
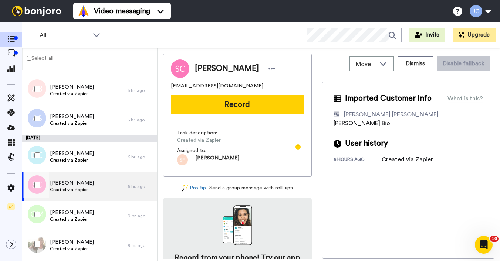
scroll to position [156, 0]
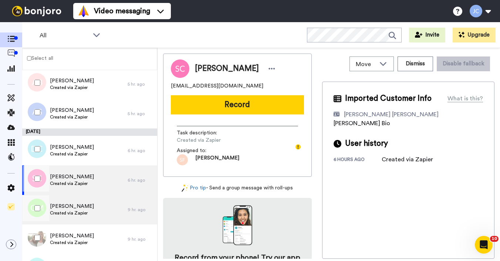
click at [64, 207] on span "[PERSON_NAME]" at bounding box center [72, 206] width 44 height 7
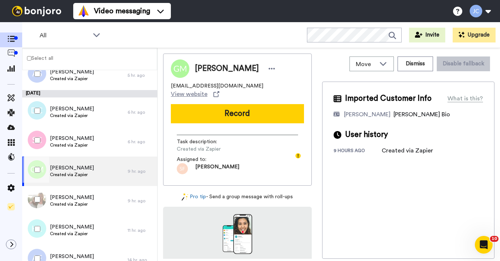
scroll to position [214, 0]
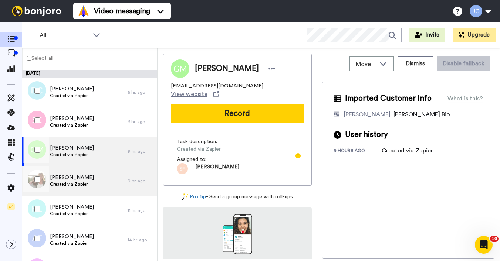
click at [76, 179] on span "[PERSON_NAME]" at bounding box center [72, 177] width 44 height 7
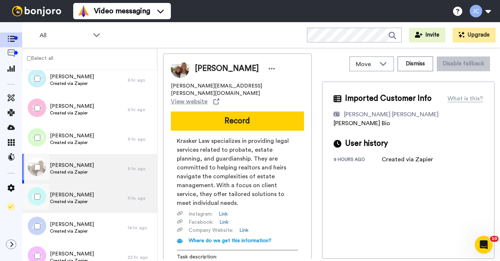
scroll to position [242, 0]
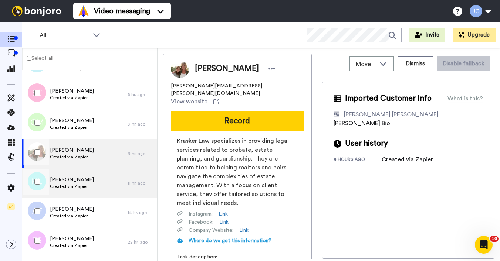
click at [76, 182] on span "[PERSON_NAME]" at bounding box center [72, 179] width 44 height 7
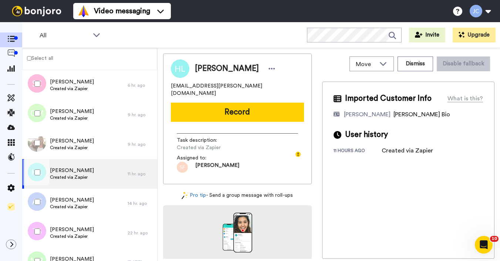
scroll to position [271, 0]
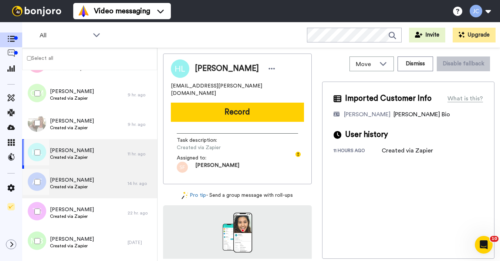
click at [76, 182] on span "[PERSON_NAME]" at bounding box center [72, 180] width 44 height 7
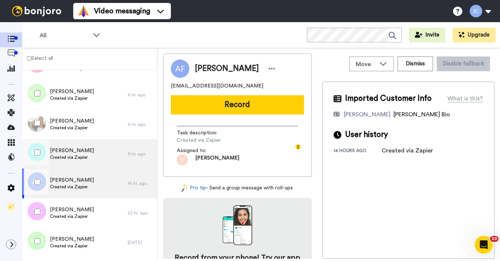
scroll to position [259, 0]
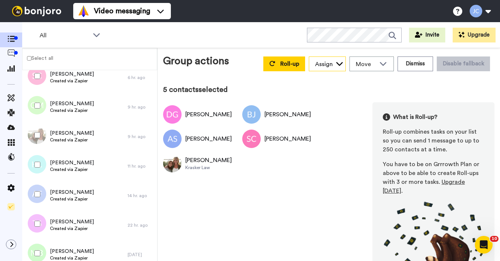
click at [326, 59] on div "Assign" at bounding box center [327, 64] width 36 height 15
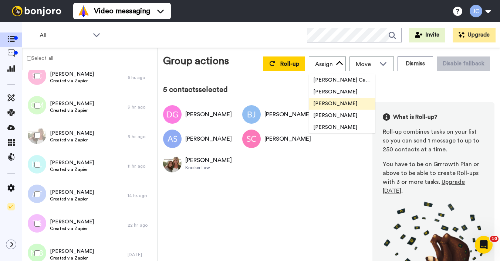
click at [320, 106] on span "[PERSON_NAME]" at bounding box center [335, 103] width 53 height 7
